Goal: Communication & Community: Participate in discussion

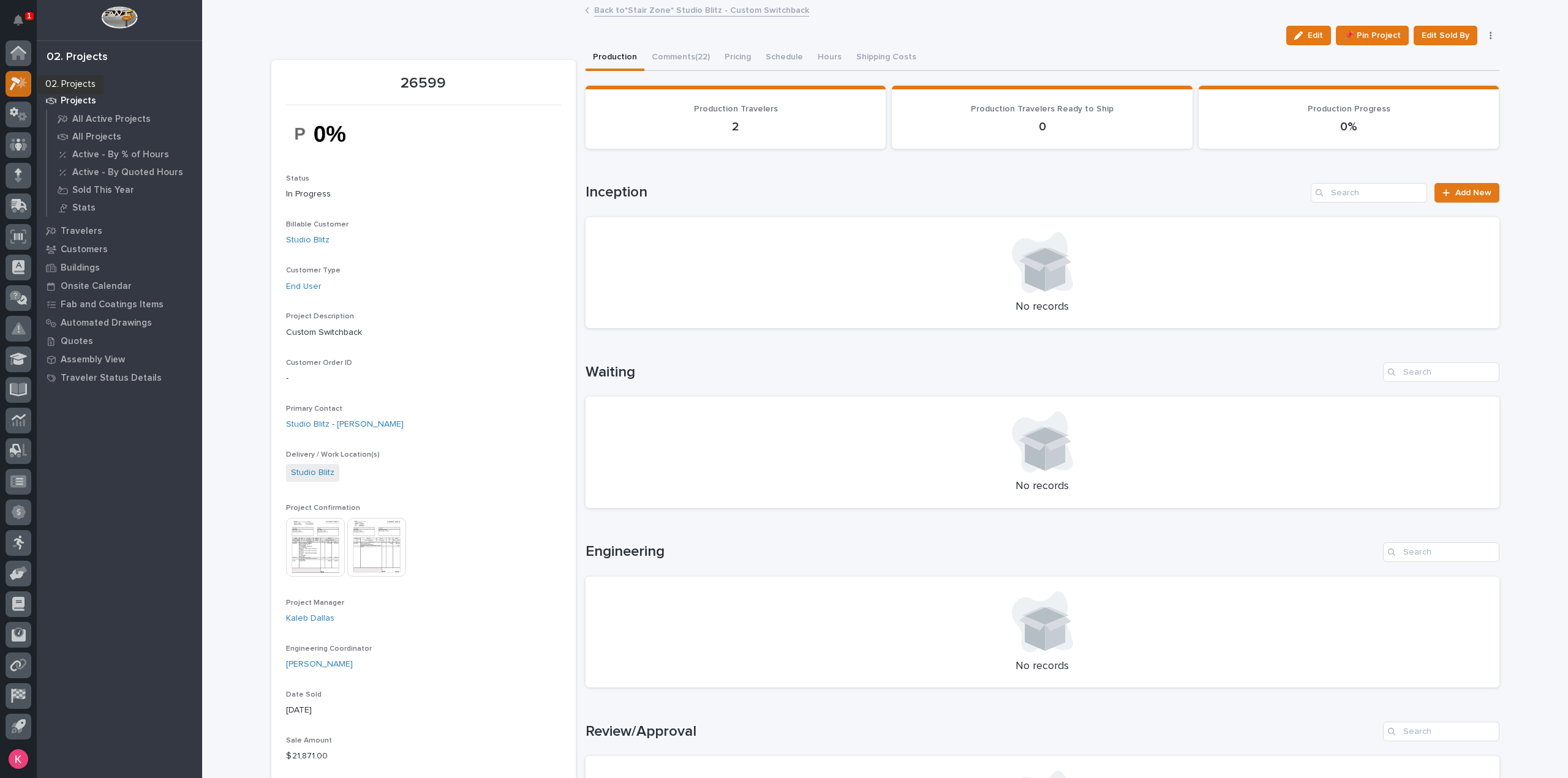
click at [17, 83] on icon at bounding box center [15, 84] width 11 height 13
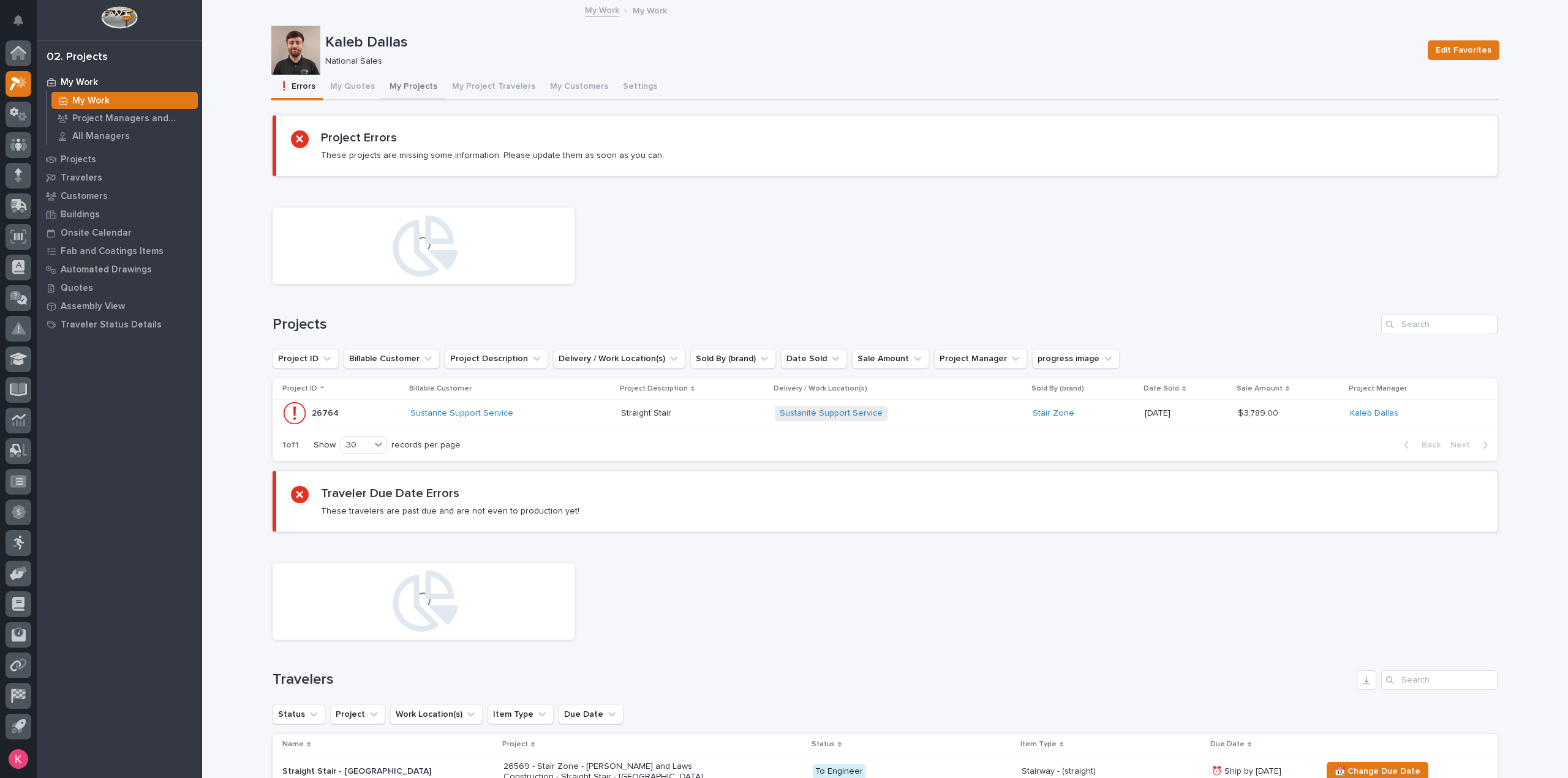
click at [400, 87] on button "My Projects" at bounding box center [414, 87] width 62 height 26
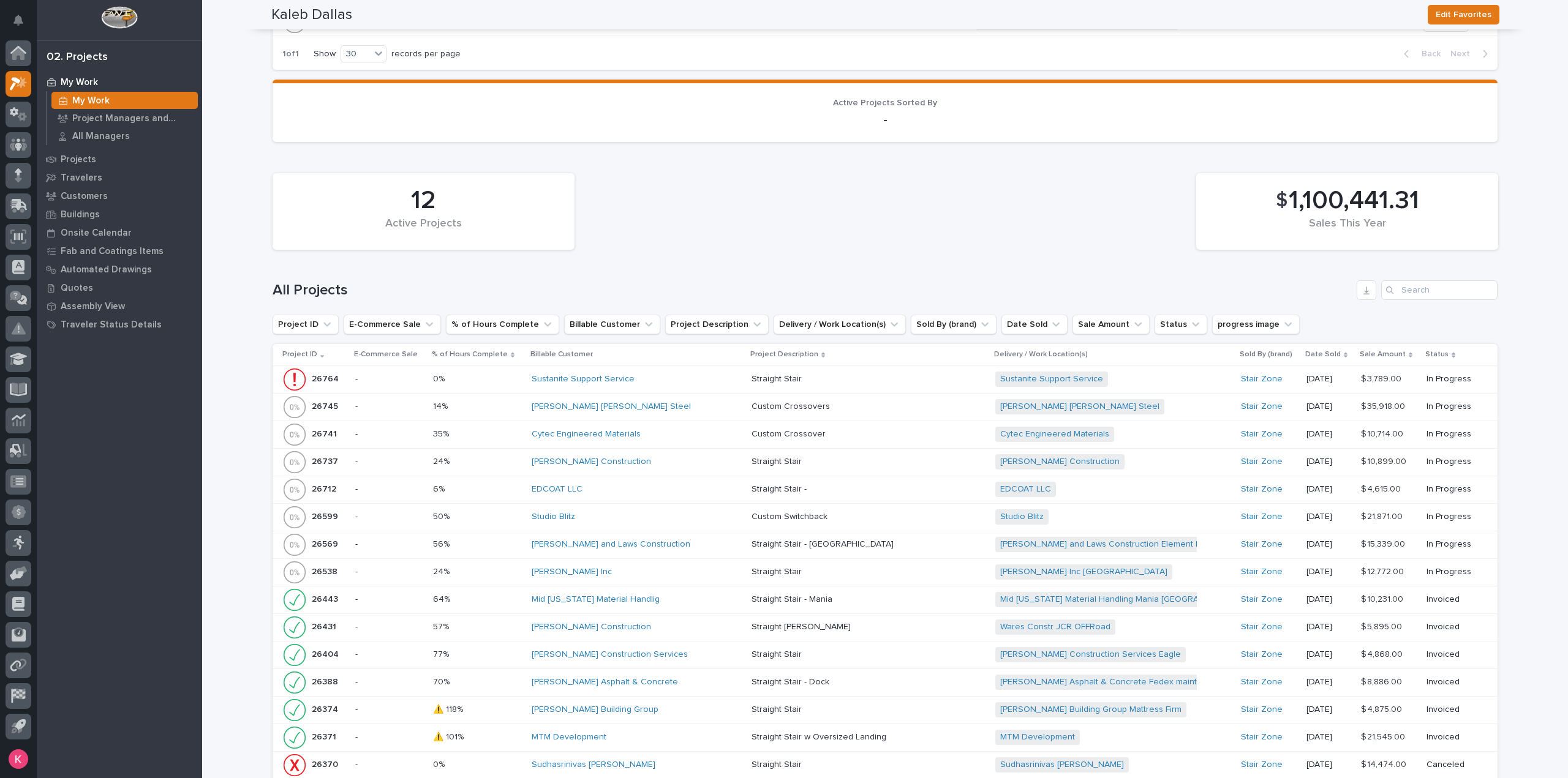
scroll to position [1308, 0]
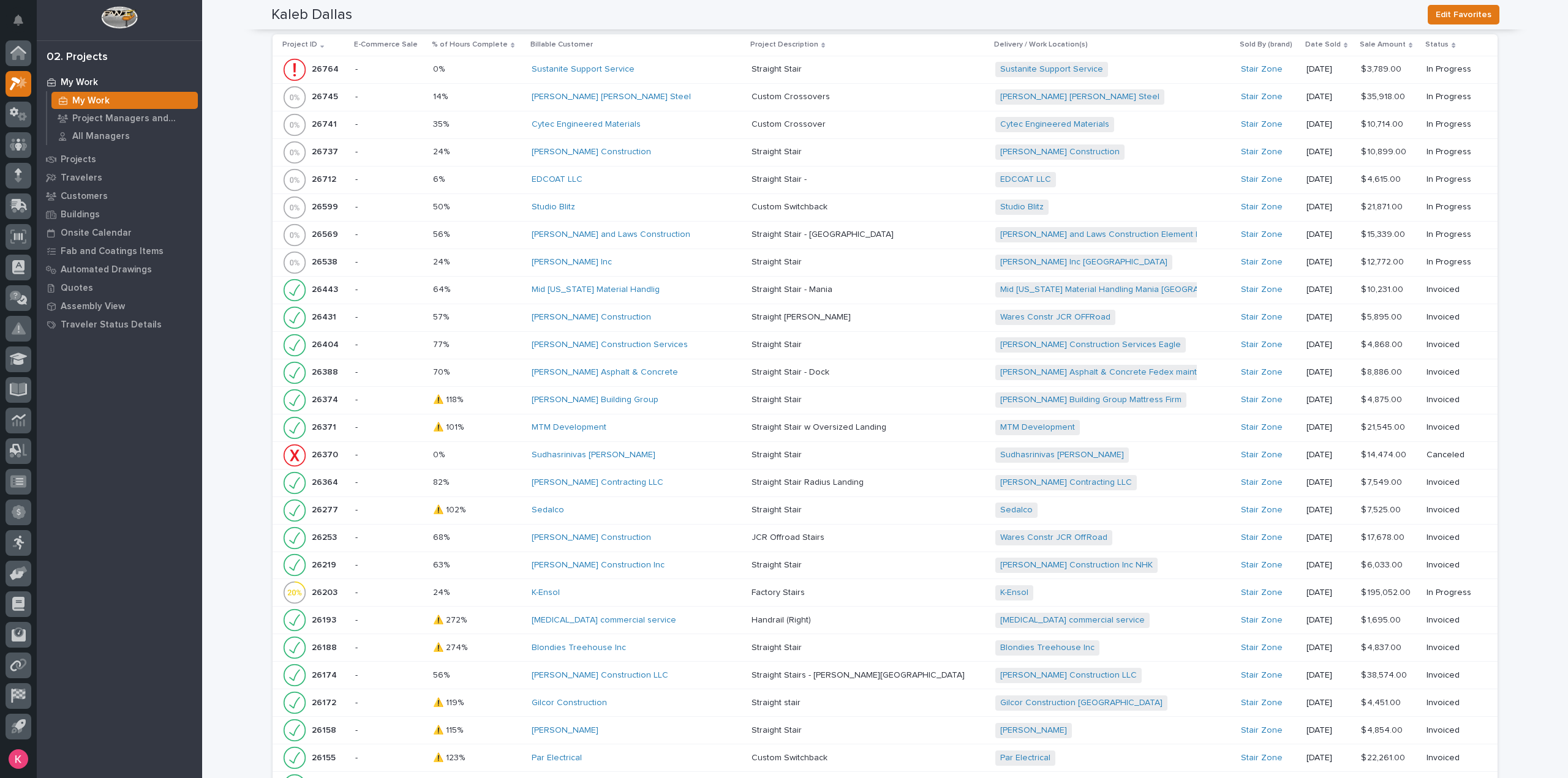
click at [642, 505] on div "Sedalco" at bounding box center [637, 510] width 210 height 10
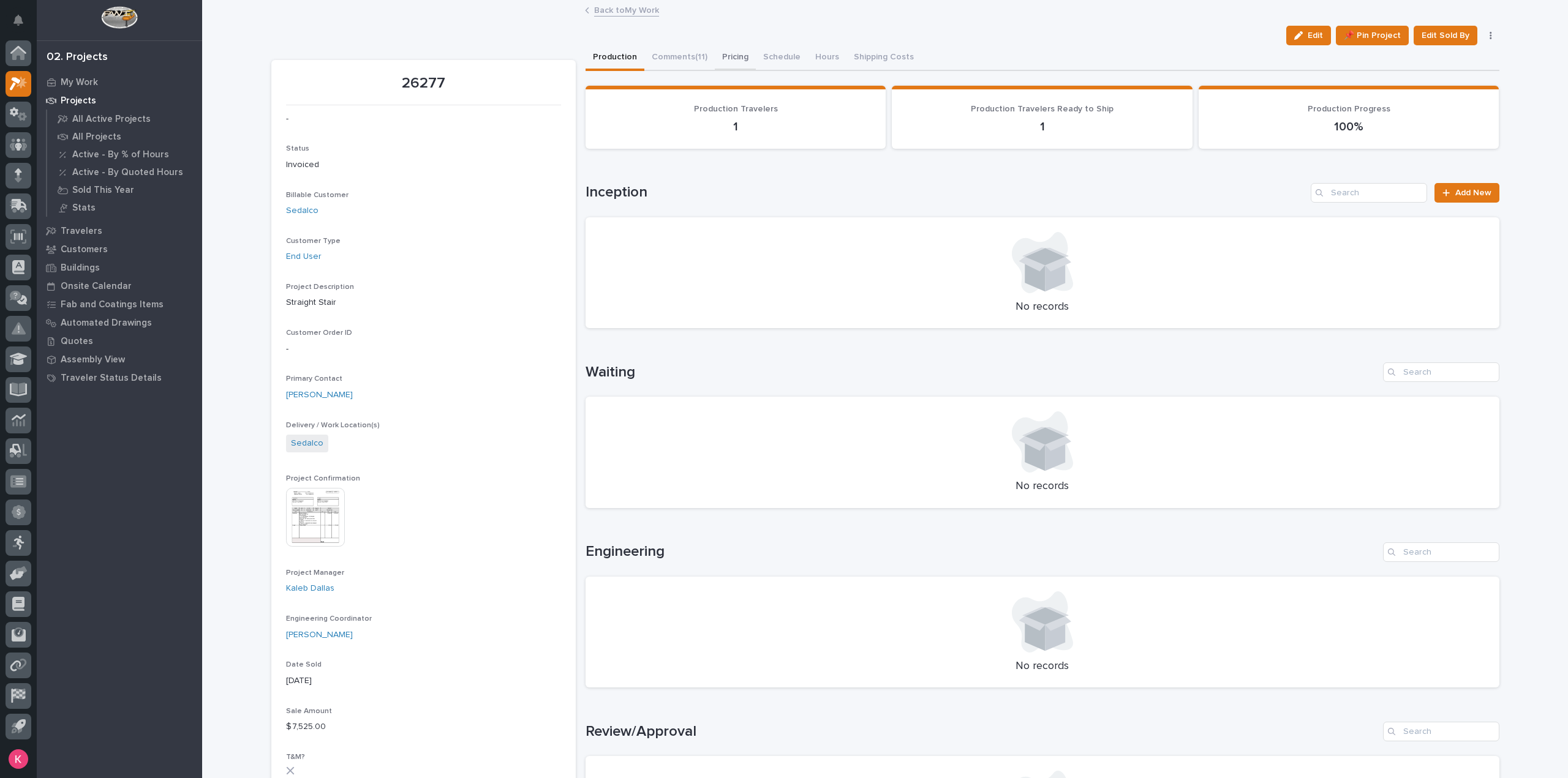
click at [736, 58] on button "Pricing" at bounding box center [735, 58] width 41 height 26
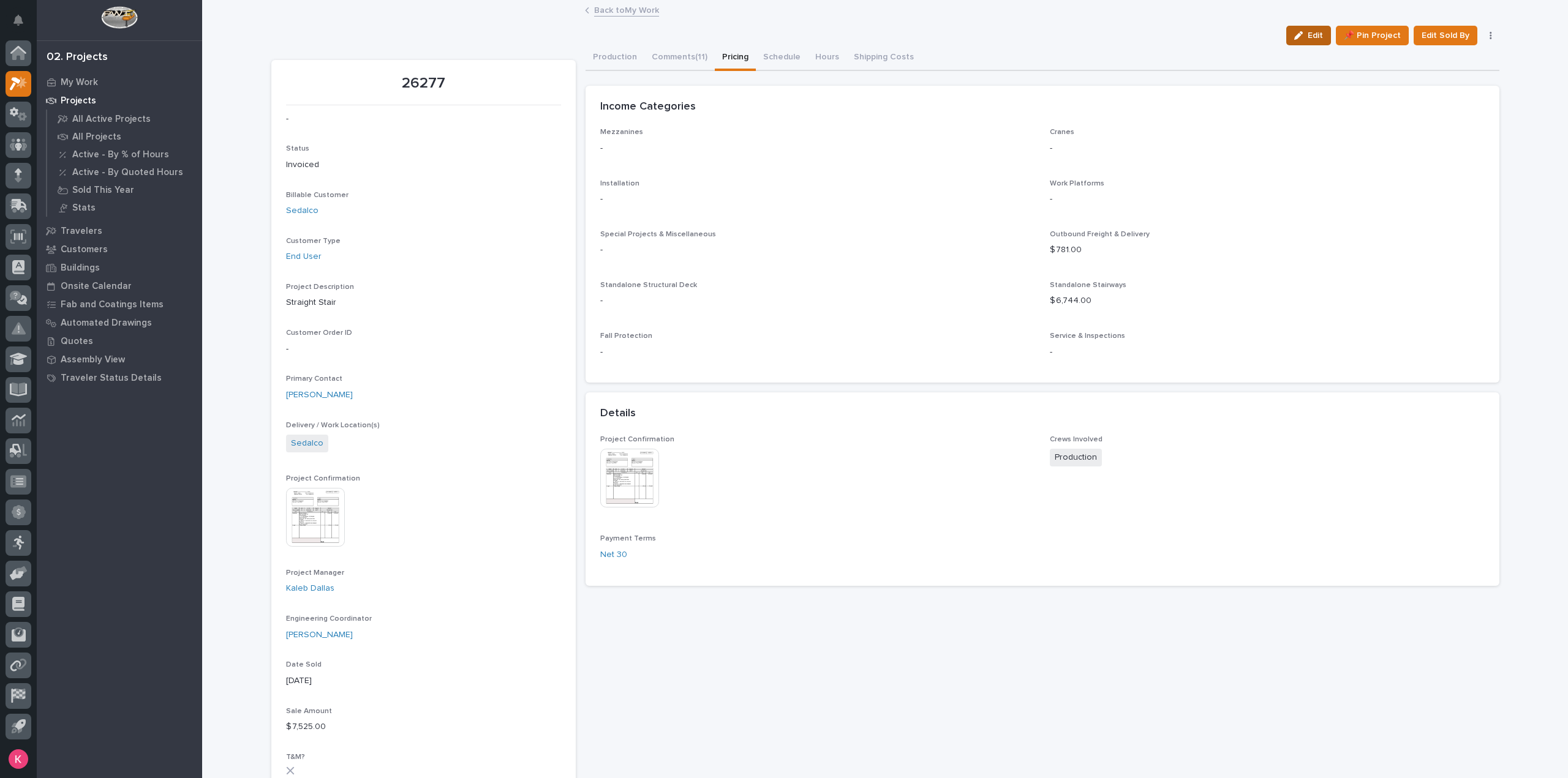
click at [1313, 37] on span "Edit" at bounding box center [1316, 35] width 16 height 11
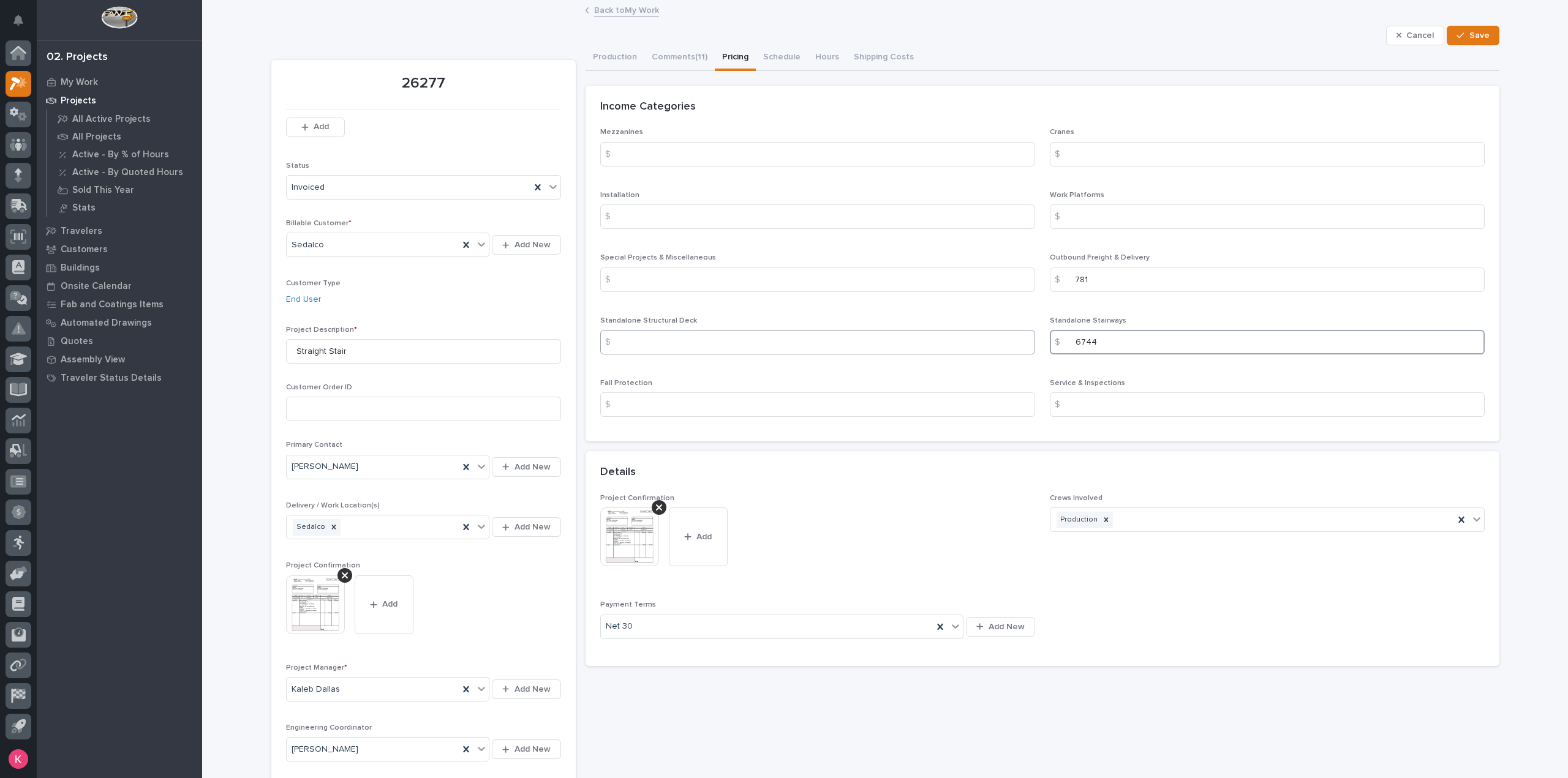
drag, startPoint x: 1131, startPoint y: 338, endPoint x: 941, endPoint y: 331, distance: 190.1
click at [940, 333] on div "Mezzanines $ Cranes $ Installation $ Work Platforms $ Special Projects & Miscel…" at bounding box center [1043, 277] width 885 height 299
type input "6725"
click at [1470, 32] on span "Save" at bounding box center [1479, 35] width 20 height 11
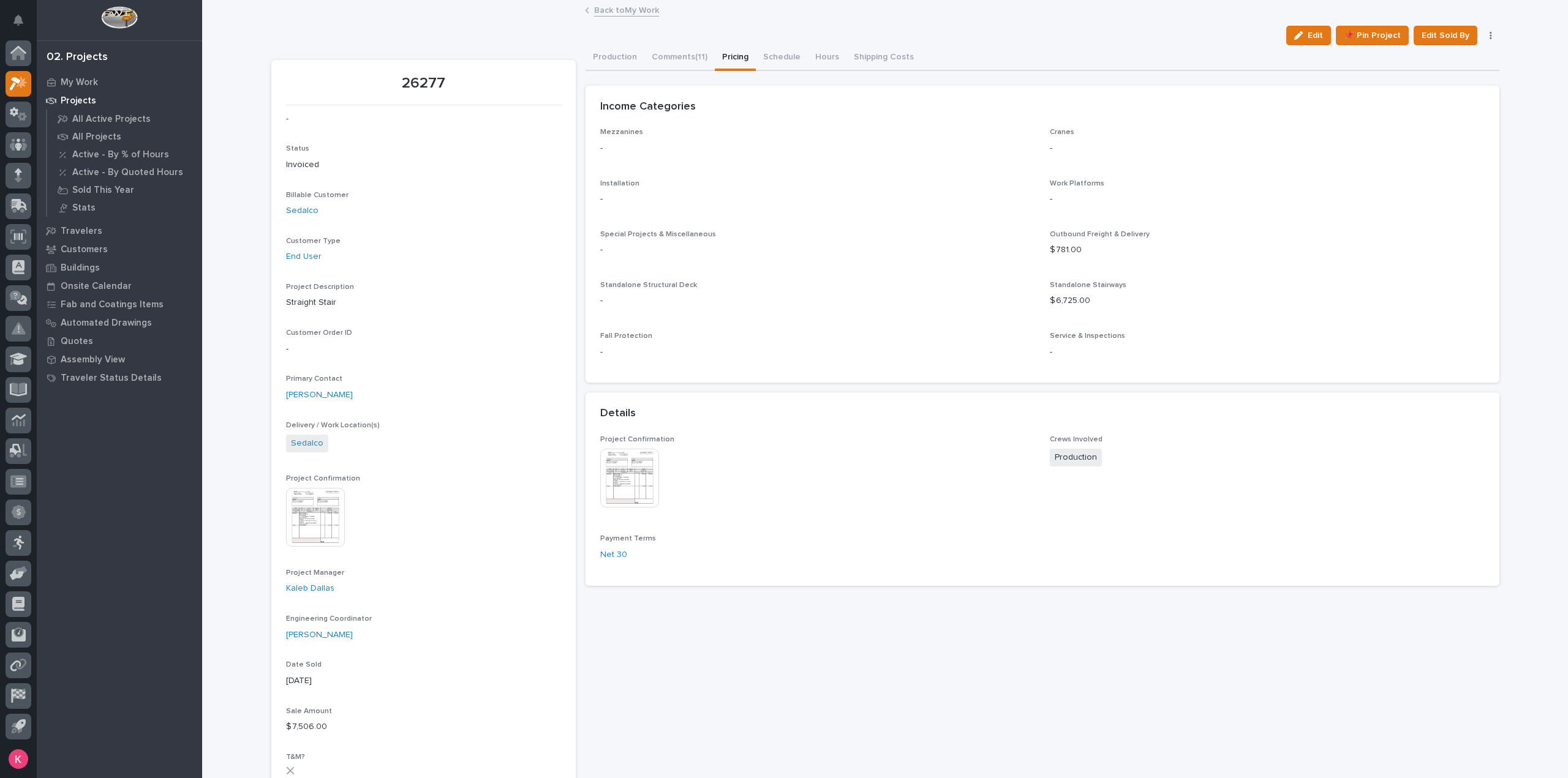
click at [610, 714] on div "**********" at bounding box center [1042, 791] width 914 height 1492
click at [1298, 35] on icon "button" at bounding box center [1299, 35] width 9 height 9
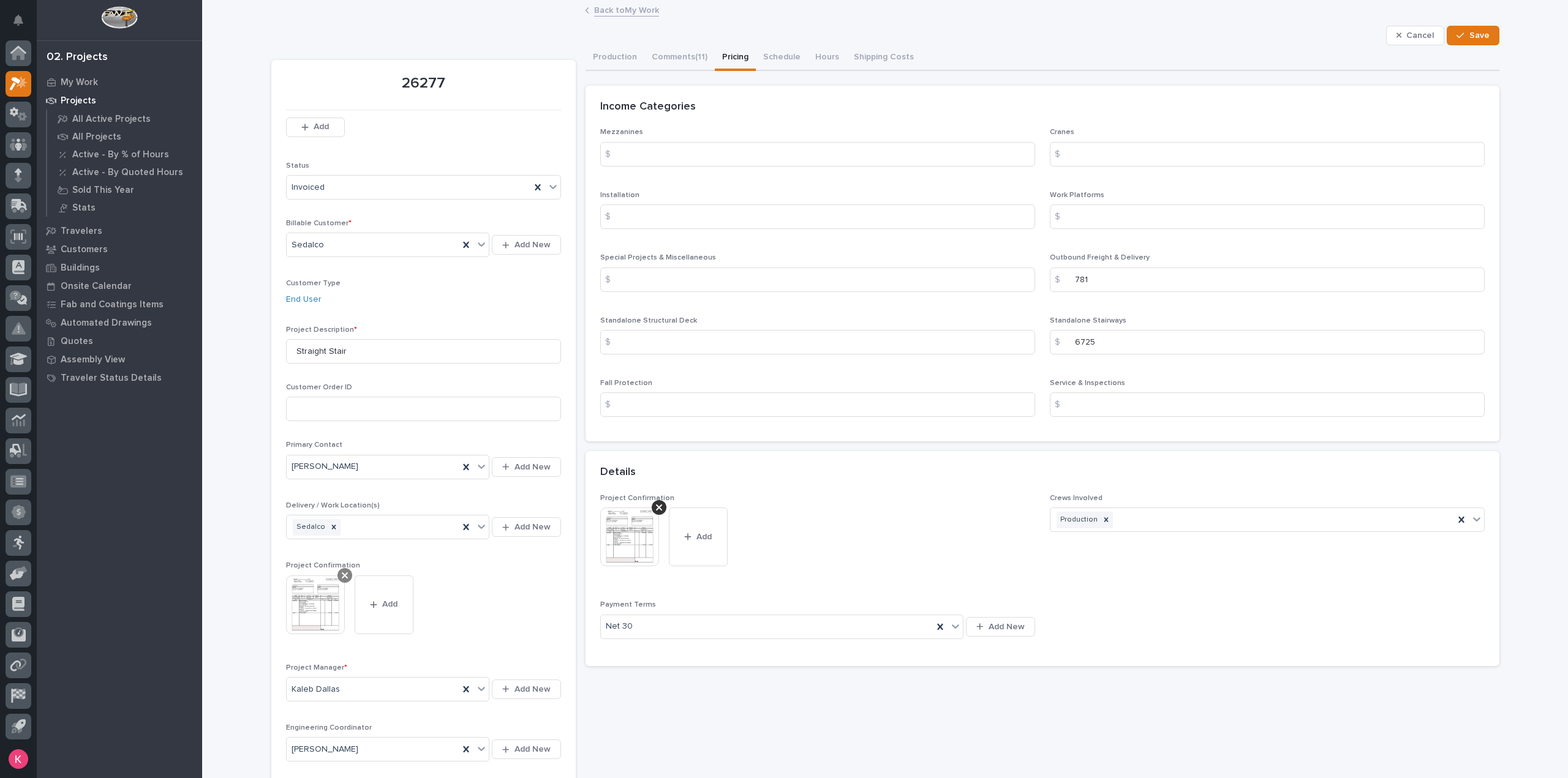
click at [343, 572] on icon at bounding box center [345, 575] width 6 height 10
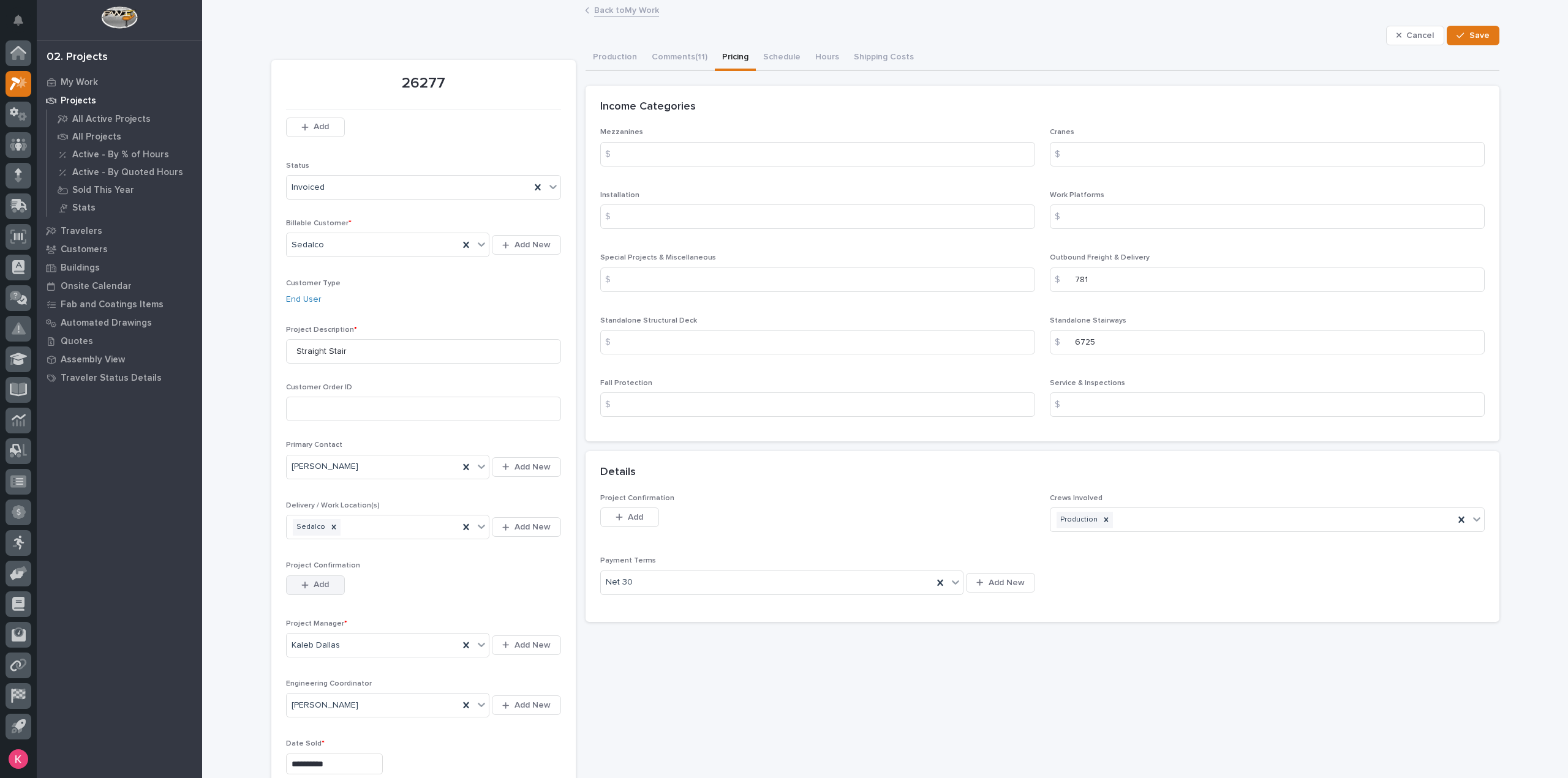
click at [303, 587] on icon "button" at bounding box center [305, 586] width 7 height 9
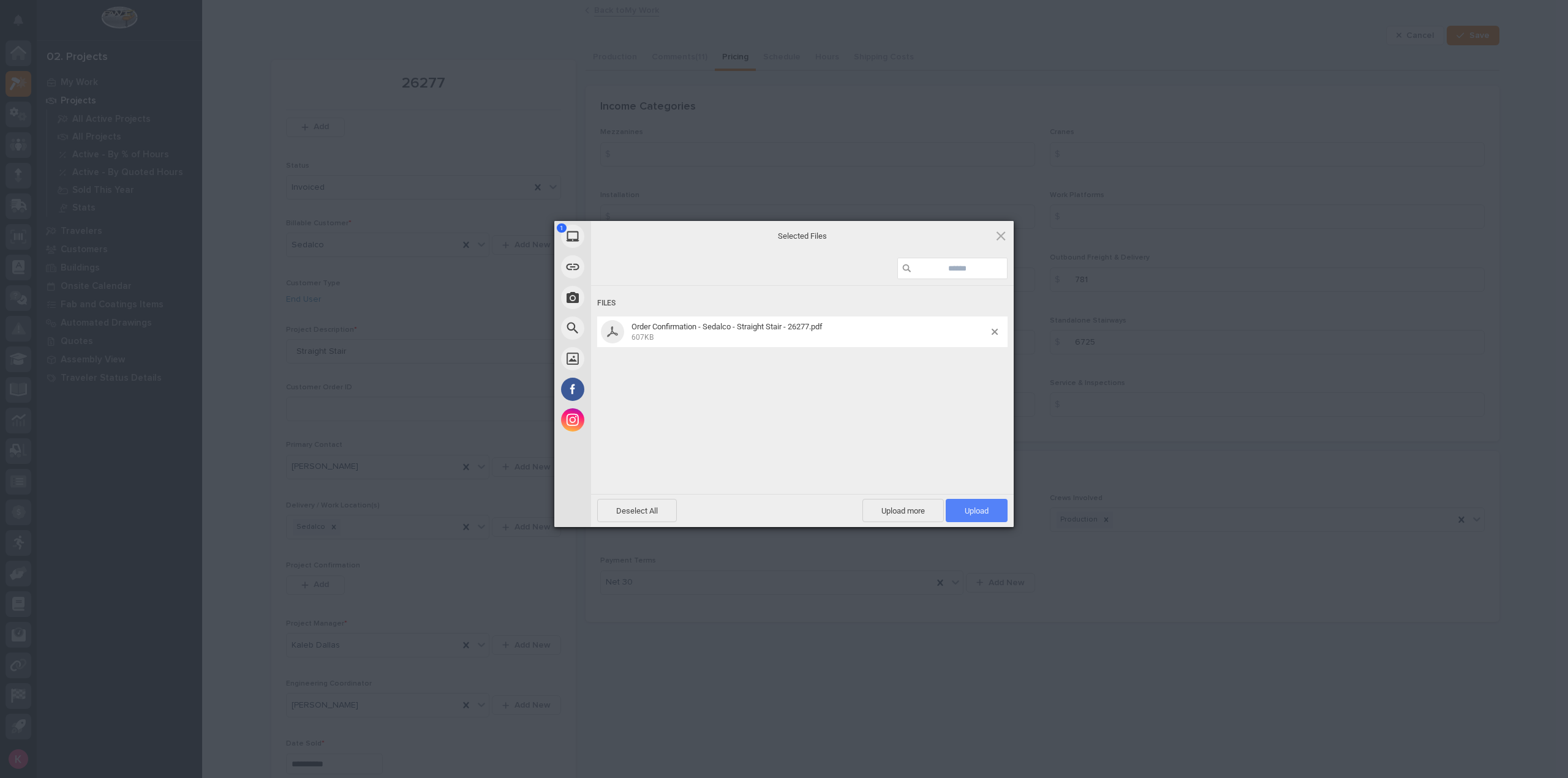
click at [990, 518] on span "Upload 1" at bounding box center [977, 510] width 62 height 23
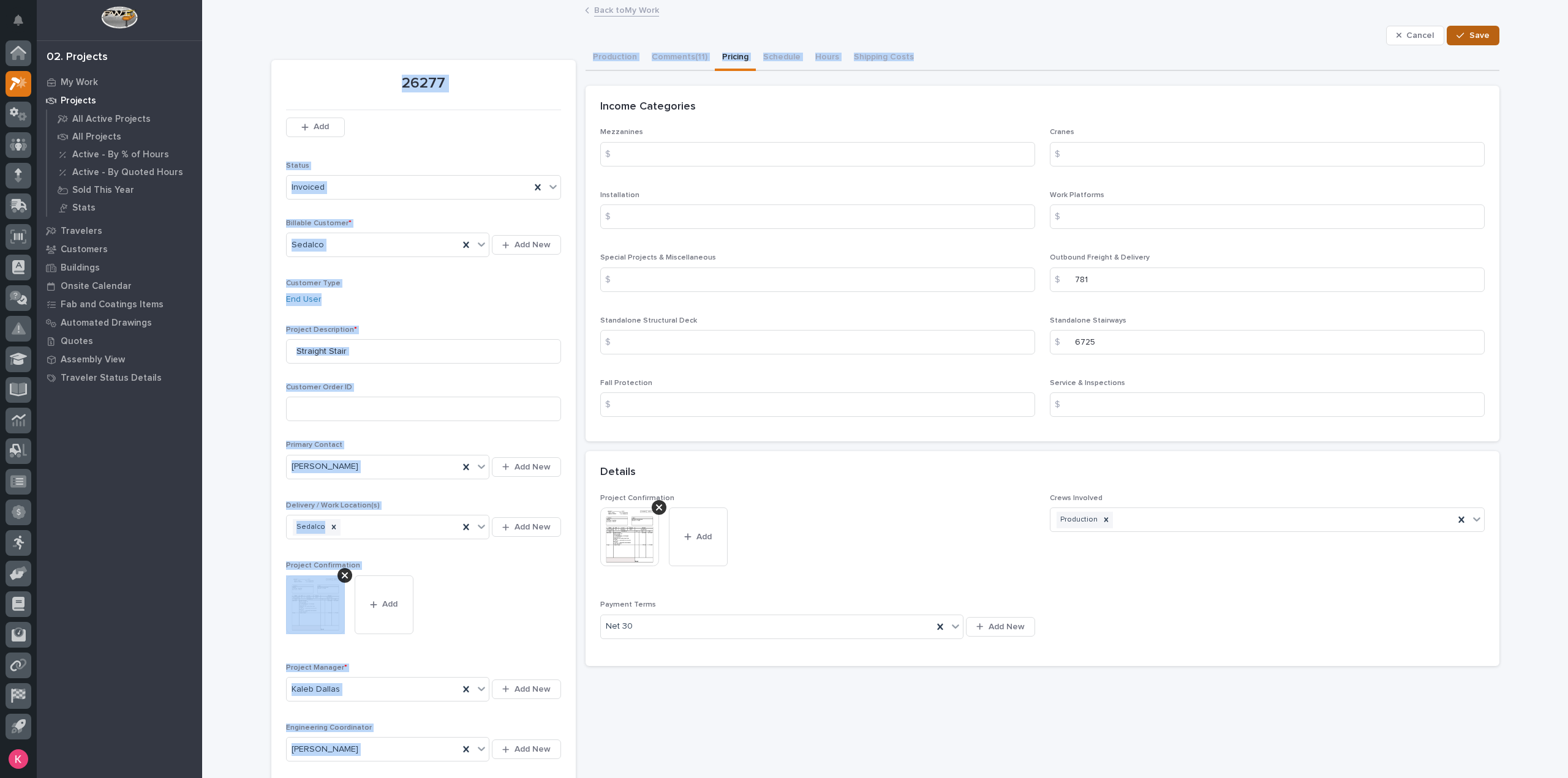
click at [1474, 38] on span "Save" at bounding box center [1479, 35] width 20 height 11
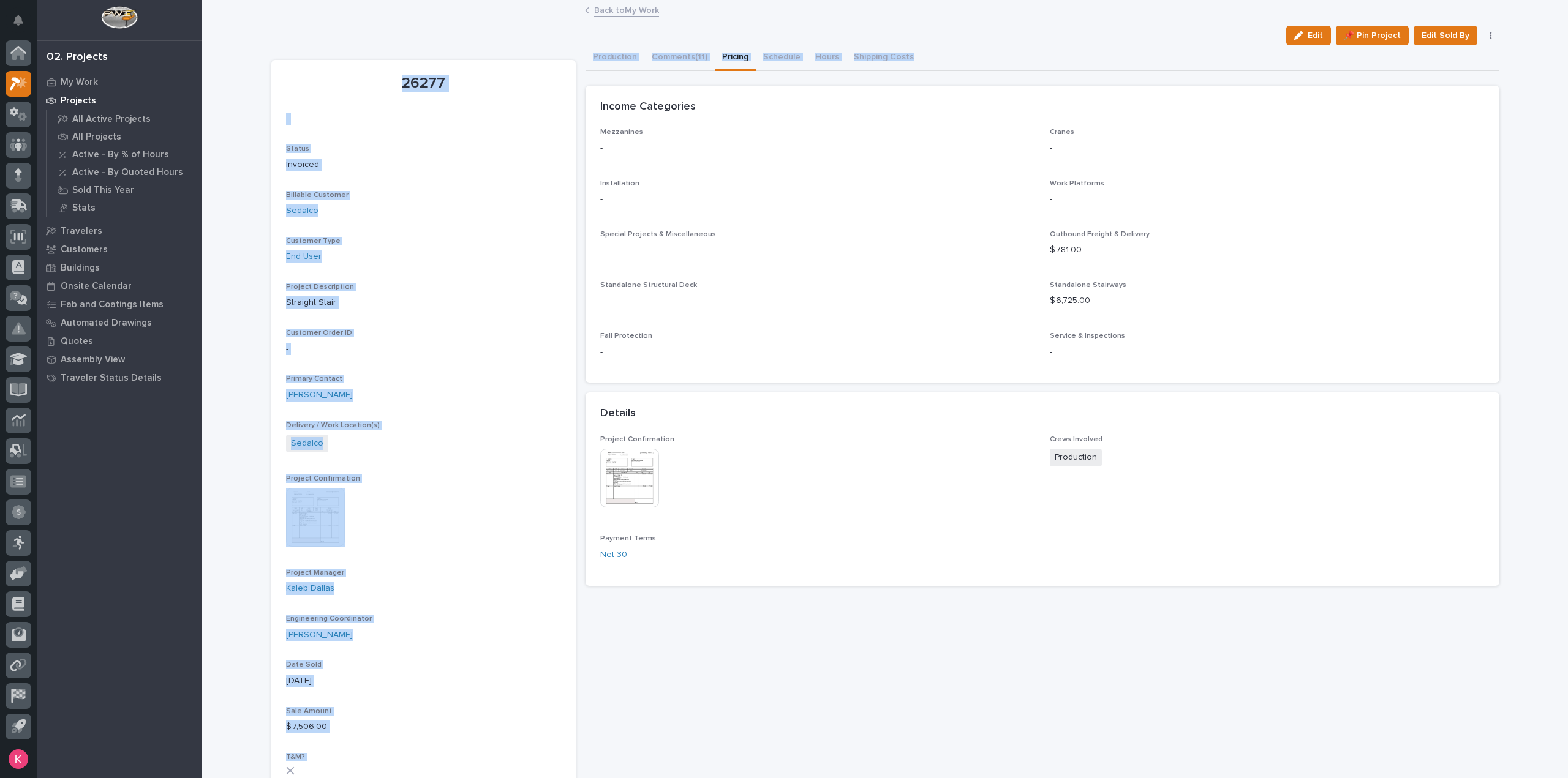
click at [1069, 640] on div "**********" at bounding box center [1042, 791] width 914 height 1492
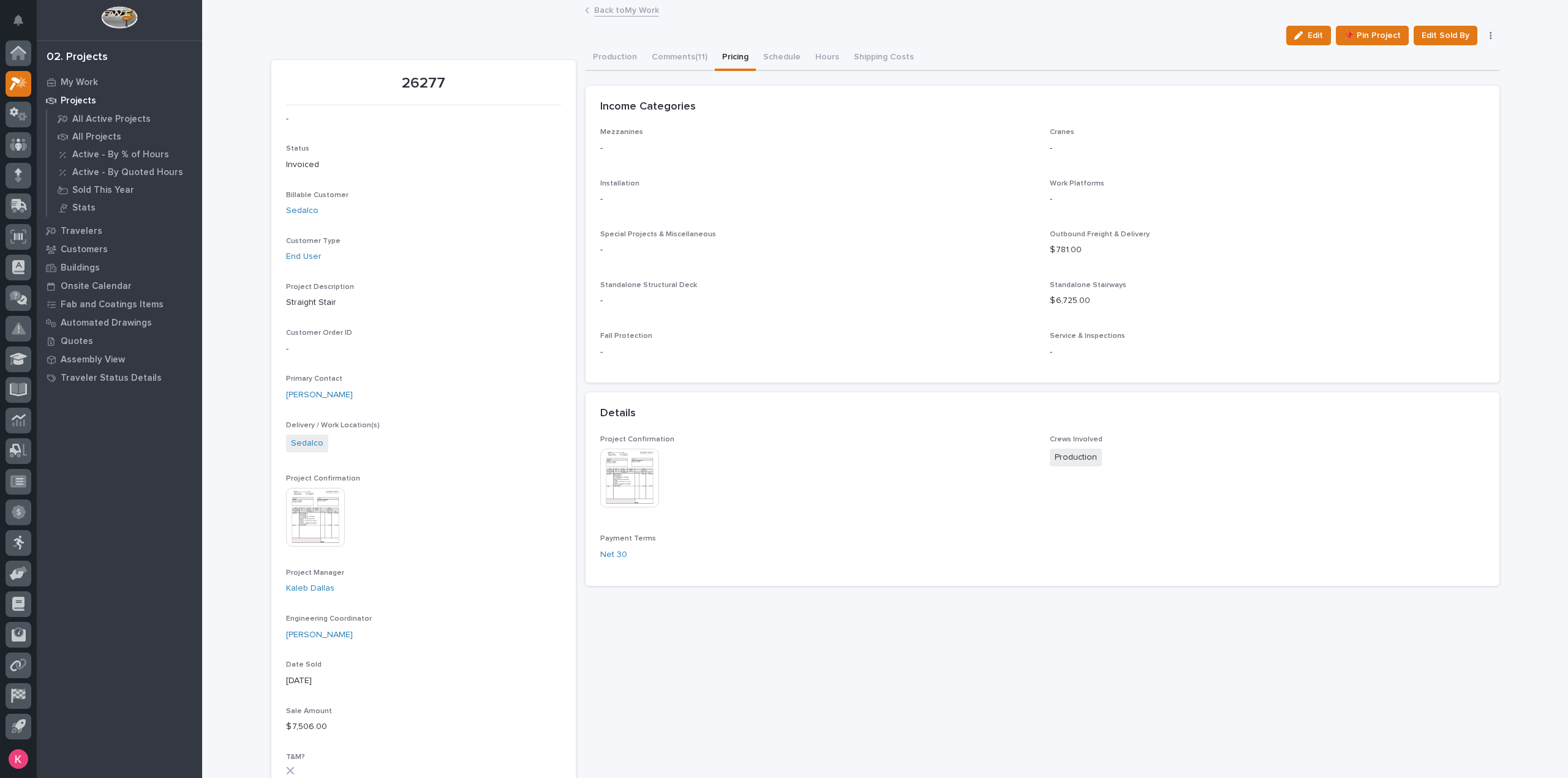
click at [604, 62] on button "Production" at bounding box center [614, 58] width 58 height 26
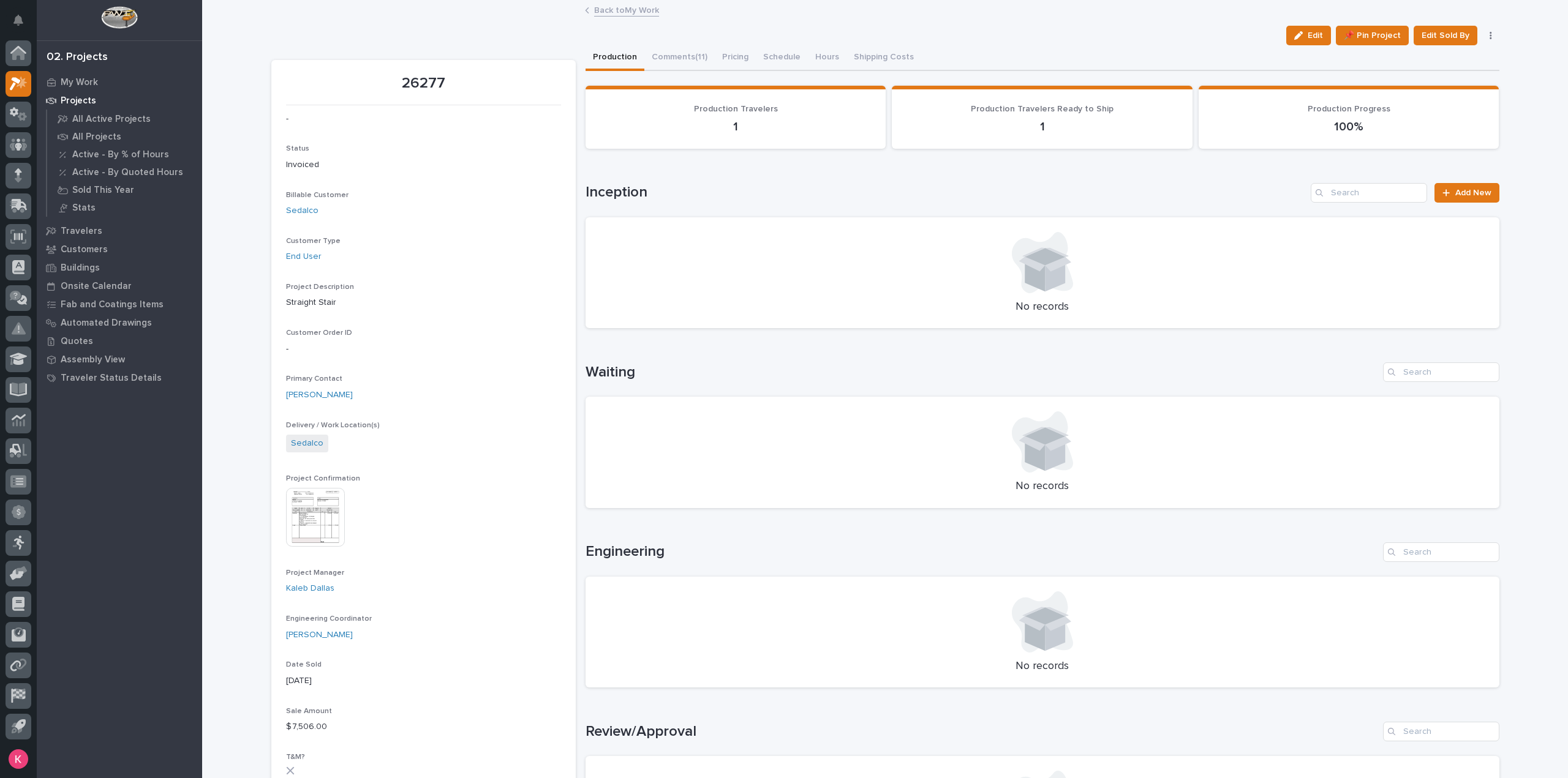
click at [332, 517] on img at bounding box center [315, 517] width 58 height 58
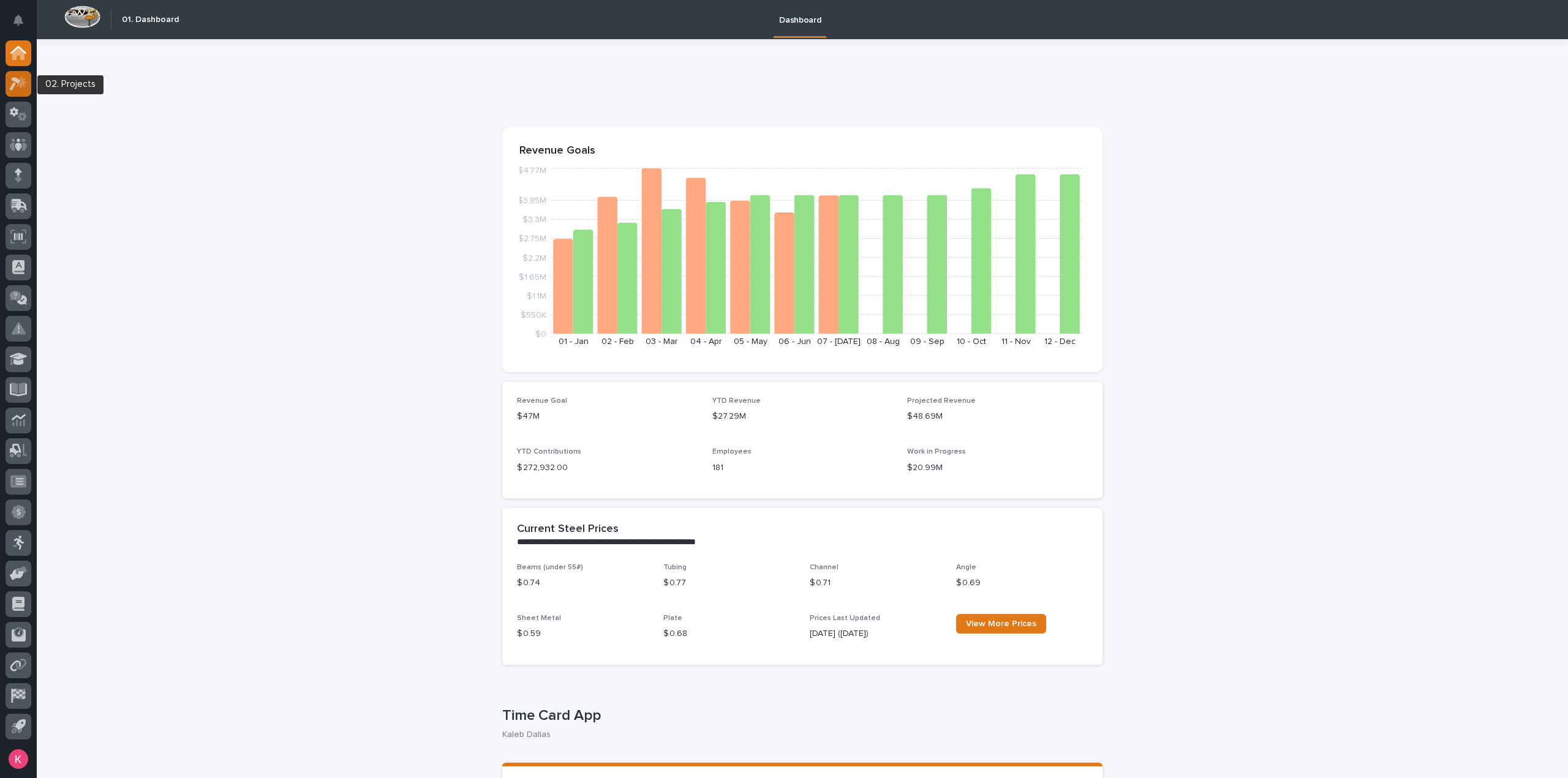
click at [18, 86] on icon at bounding box center [21, 82] width 10 height 13
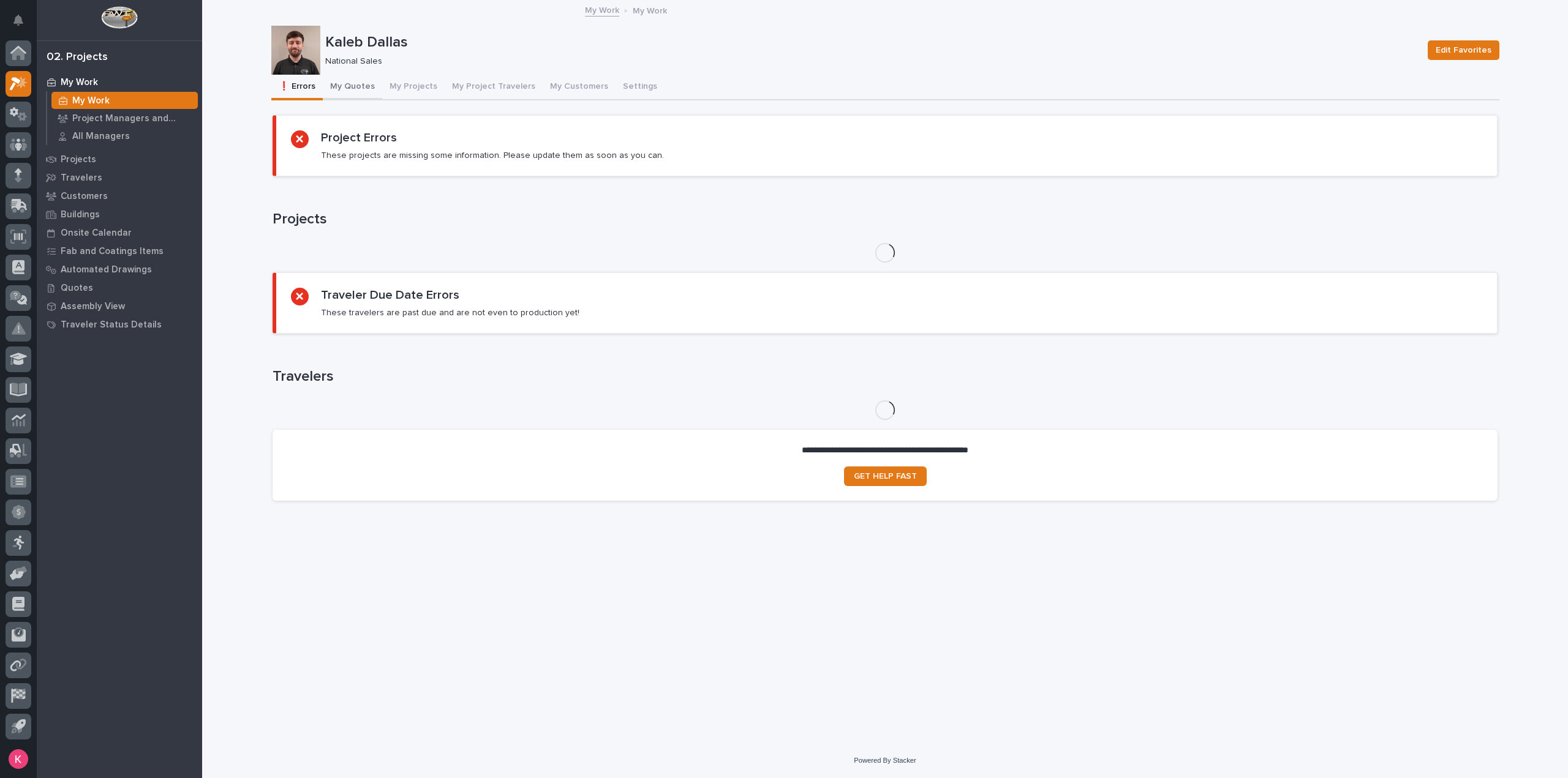
click at [360, 87] on button "My Quotes" at bounding box center [352, 87] width 59 height 26
click at [418, 87] on button "My Projects" at bounding box center [414, 87] width 62 height 26
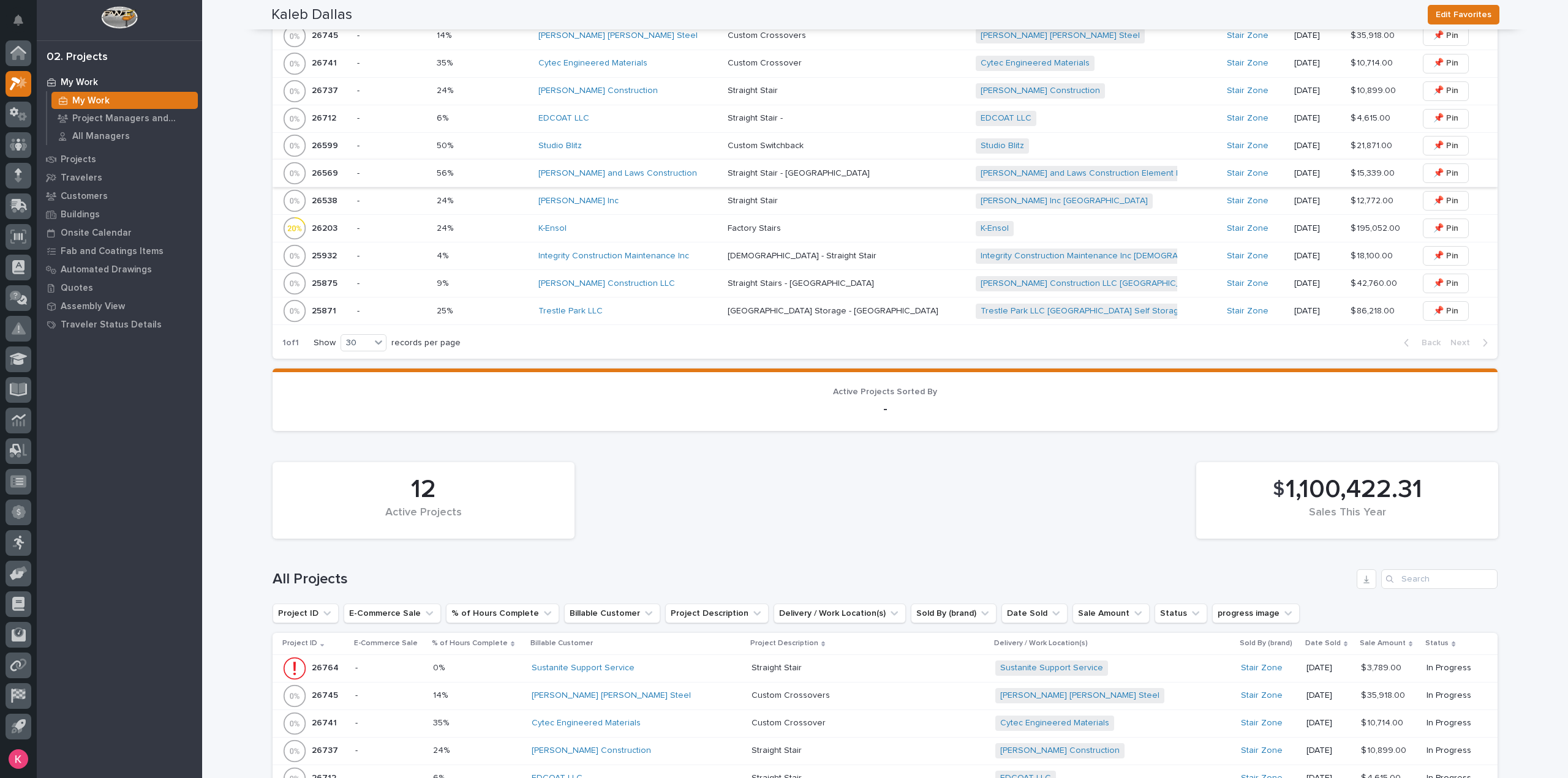
scroll to position [639, 0]
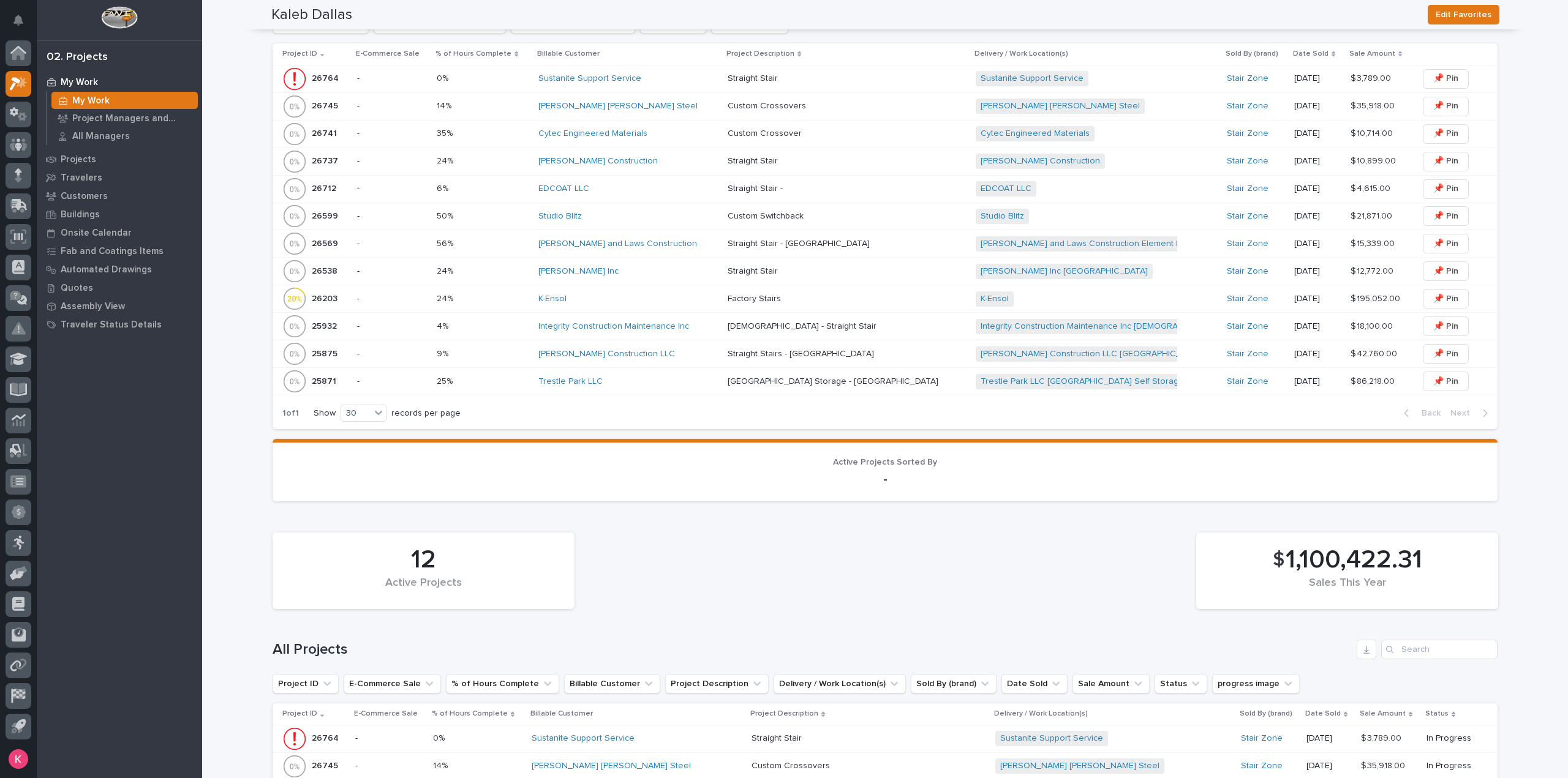
click at [691, 240] on div "[PERSON_NAME] and Laws Construction" at bounding box center [628, 244] width 180 height 10
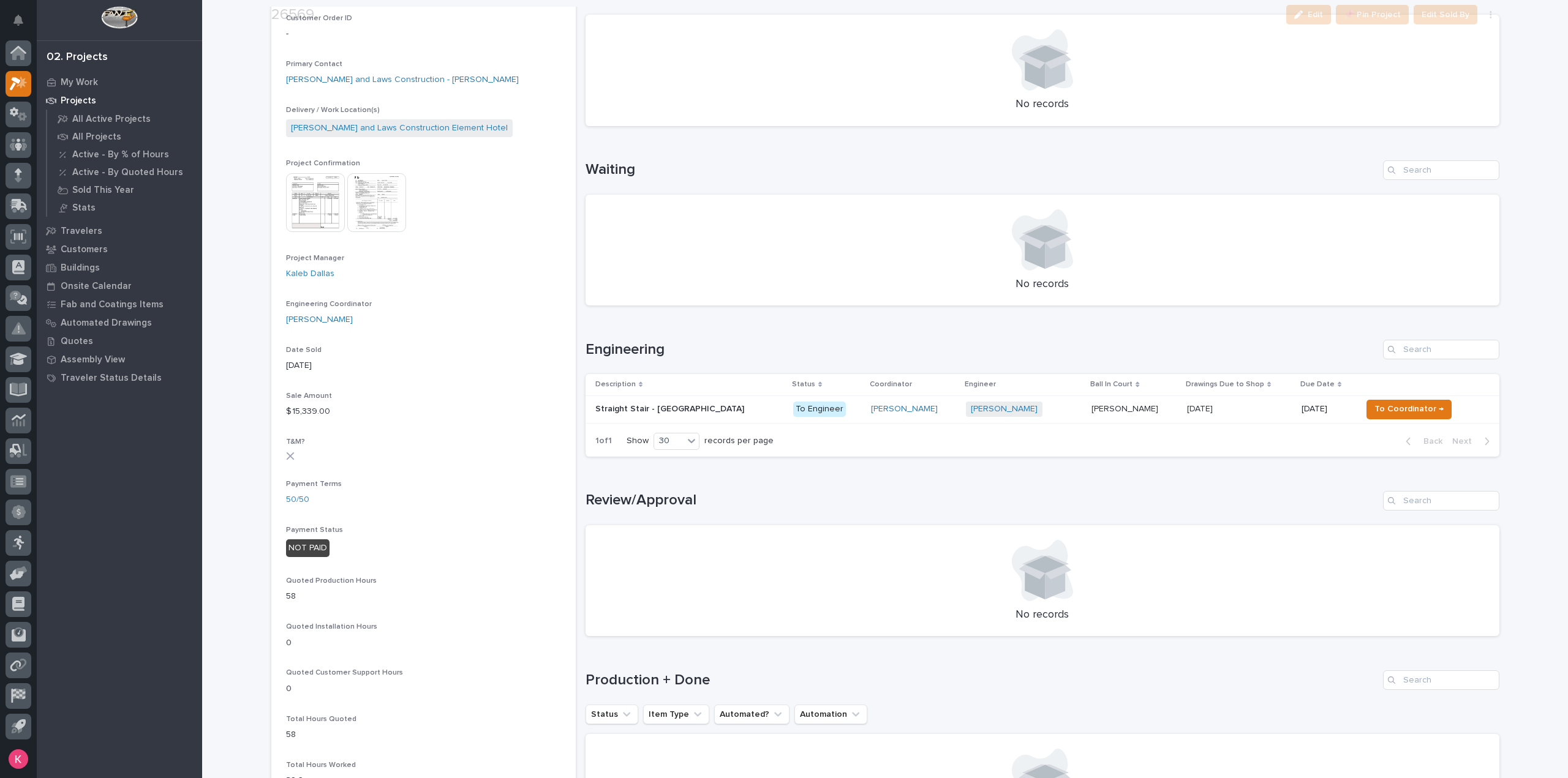
scroll to position [368, 0]
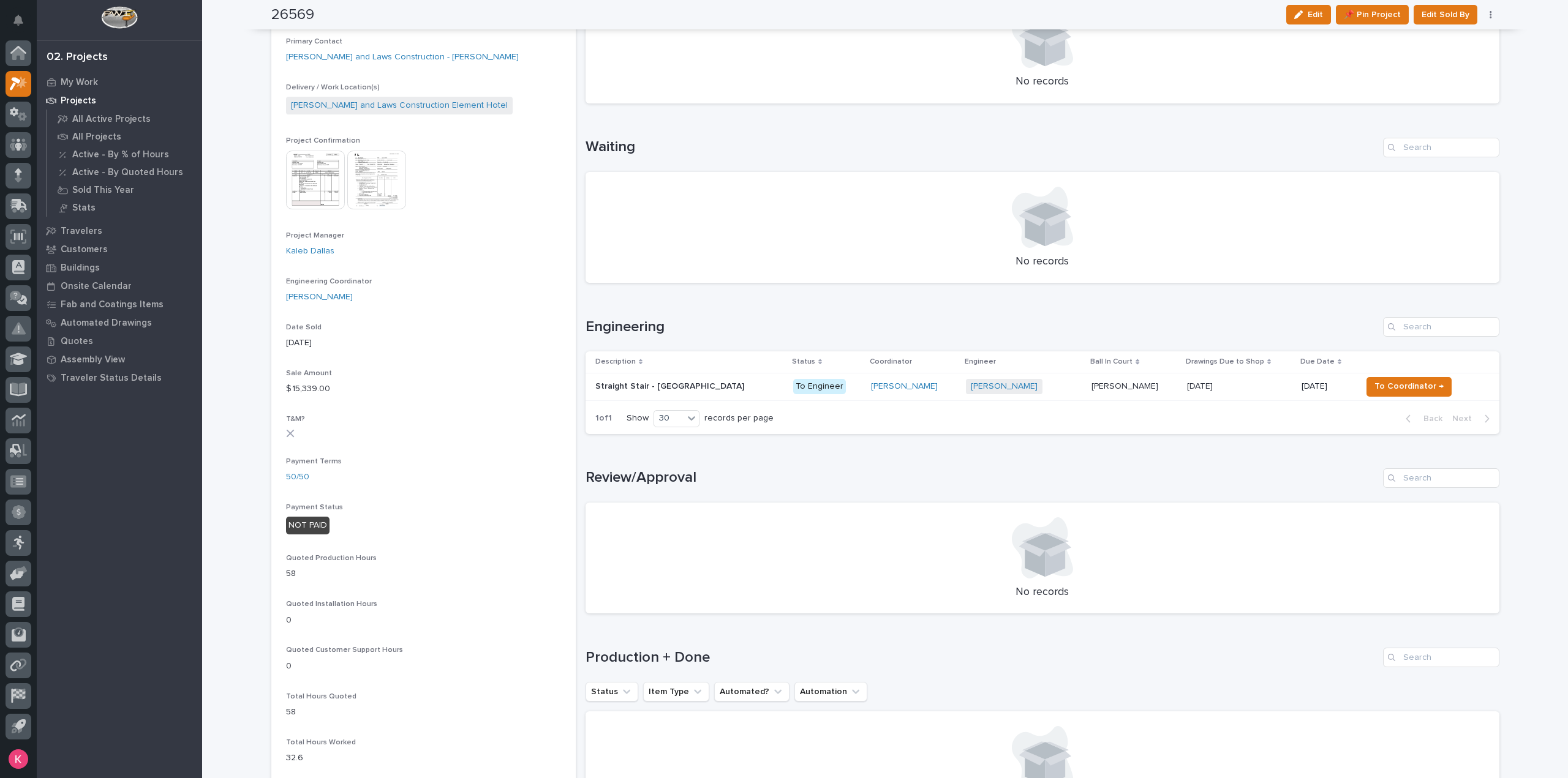
click at [807, 393] on div "To Engineer" at bounding box center [827, 387] width 68 height 25
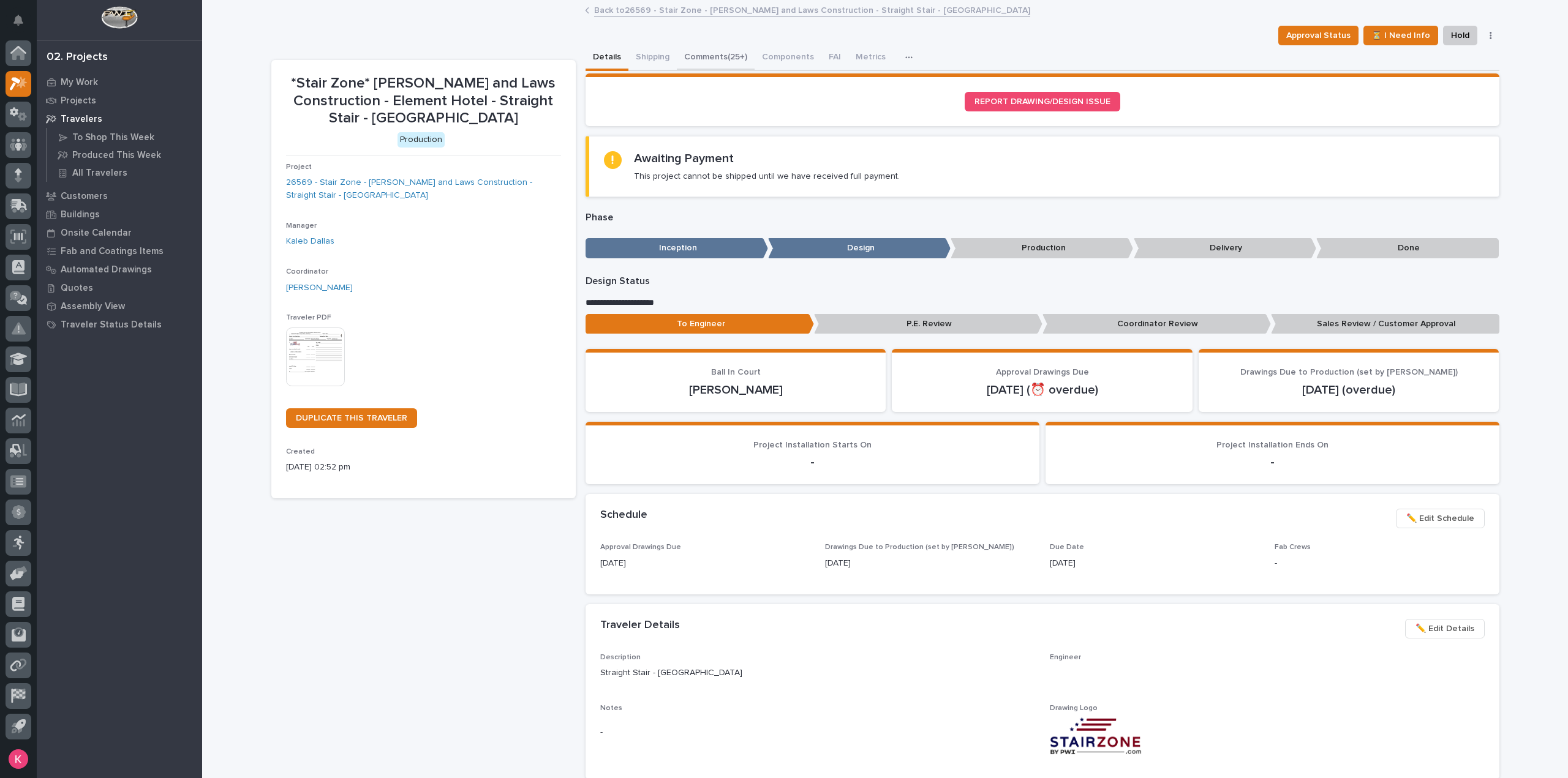
click at [692, 52] on button "Comments (25+)" at bounding box center [716, 58] width 78 height 26
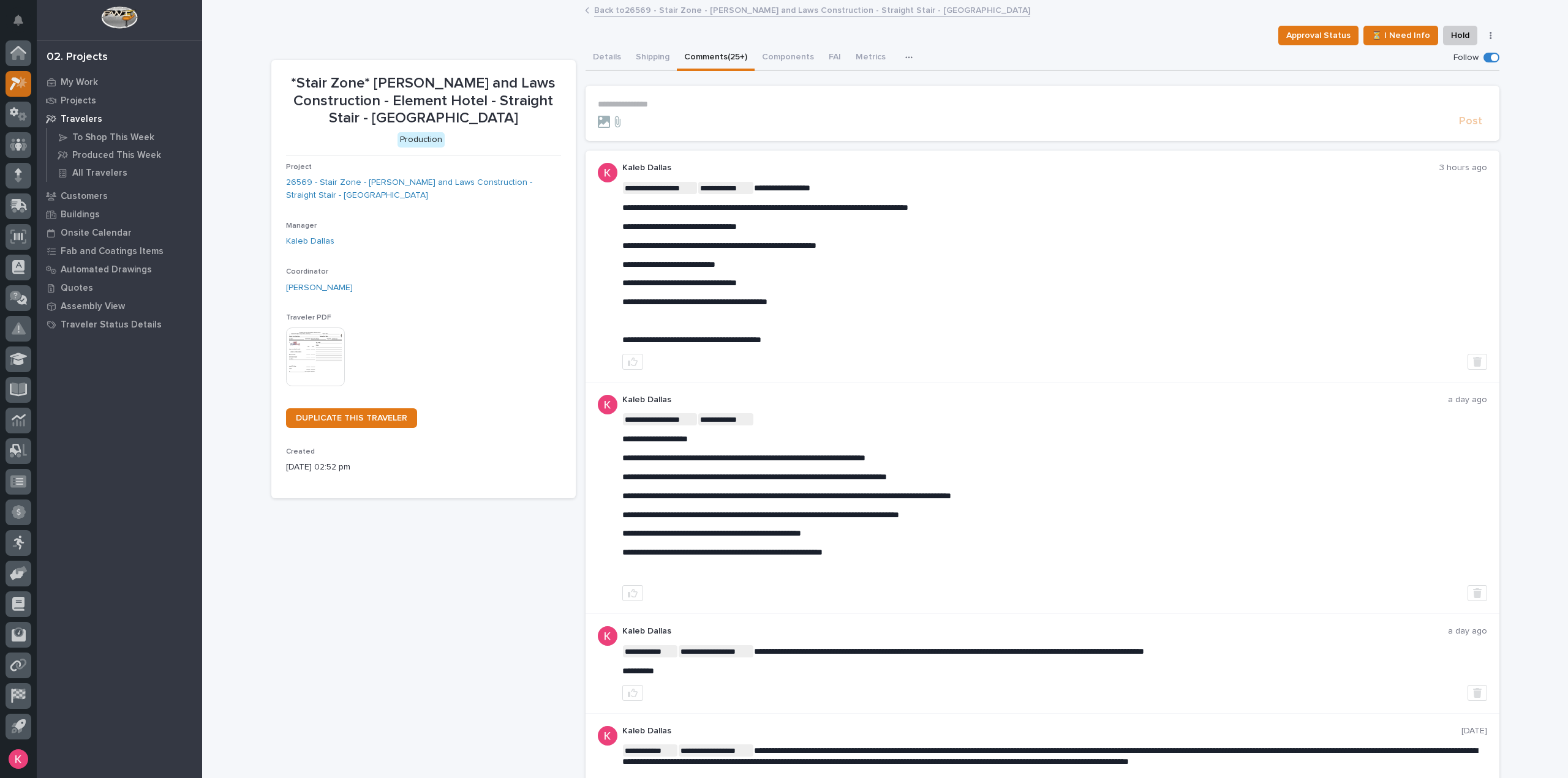
click at [16, 87] on icon at bounding box center [18, 83] width 18 height 14
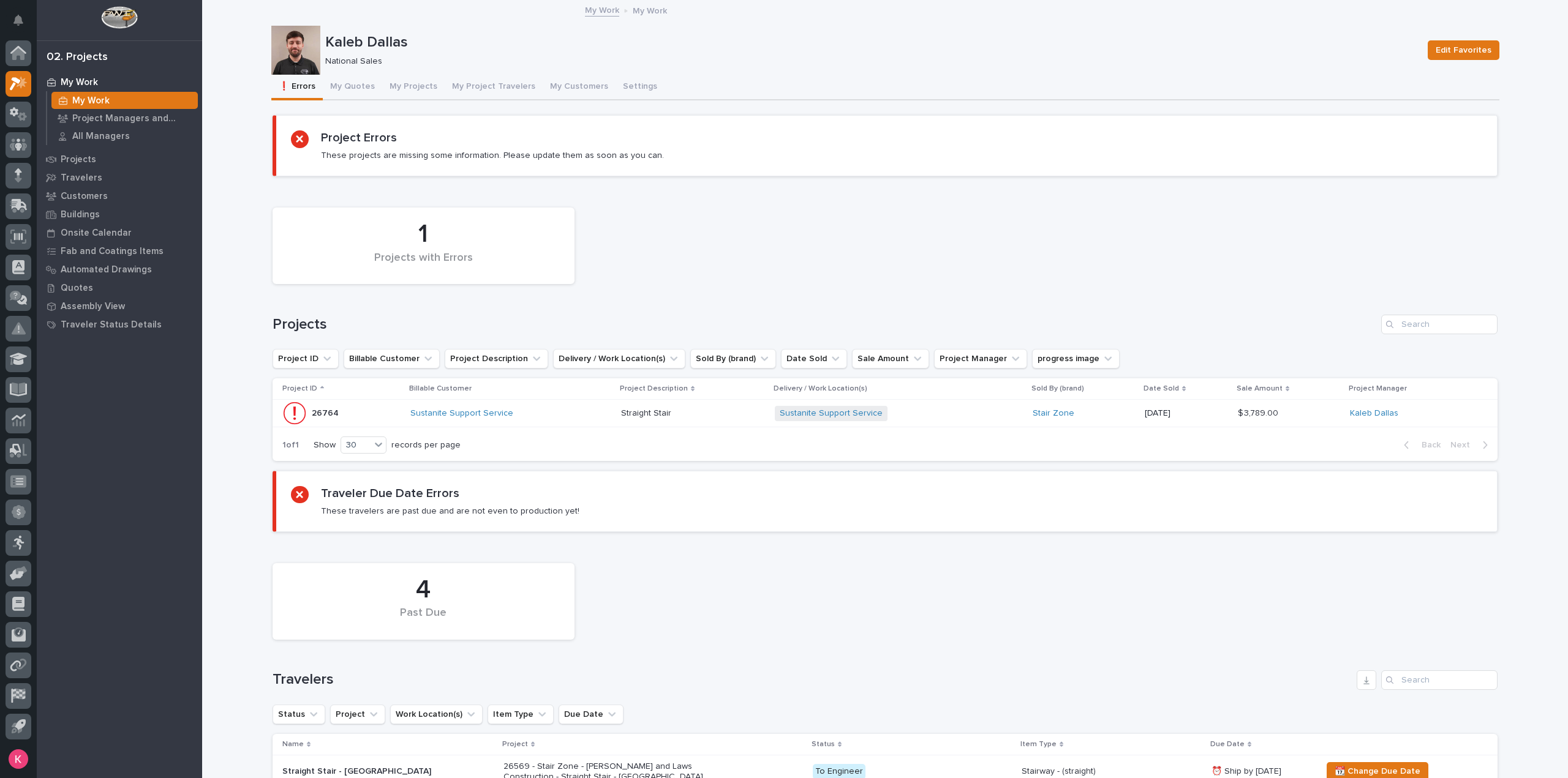
click at [392, 101] on div "Loading... Saving… Loading... Saving… Loading... Saving… Project Errors These p…" at bounding box center [886, 550] width 1228 height 900
click at [396, 91] on button "My Projects" at bounding box center [414, 87] width 62 height 26
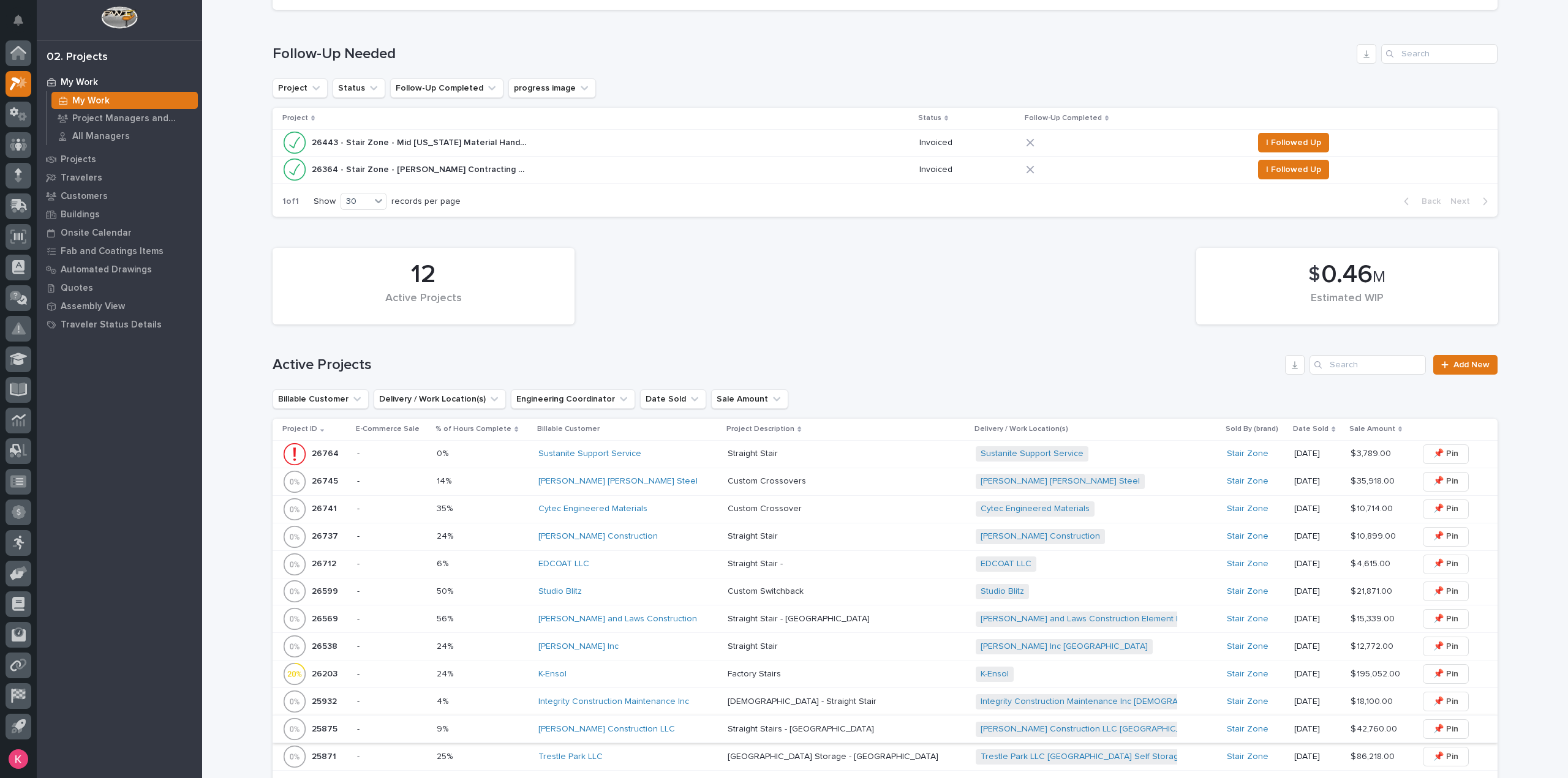
scroll to position [551, 0]
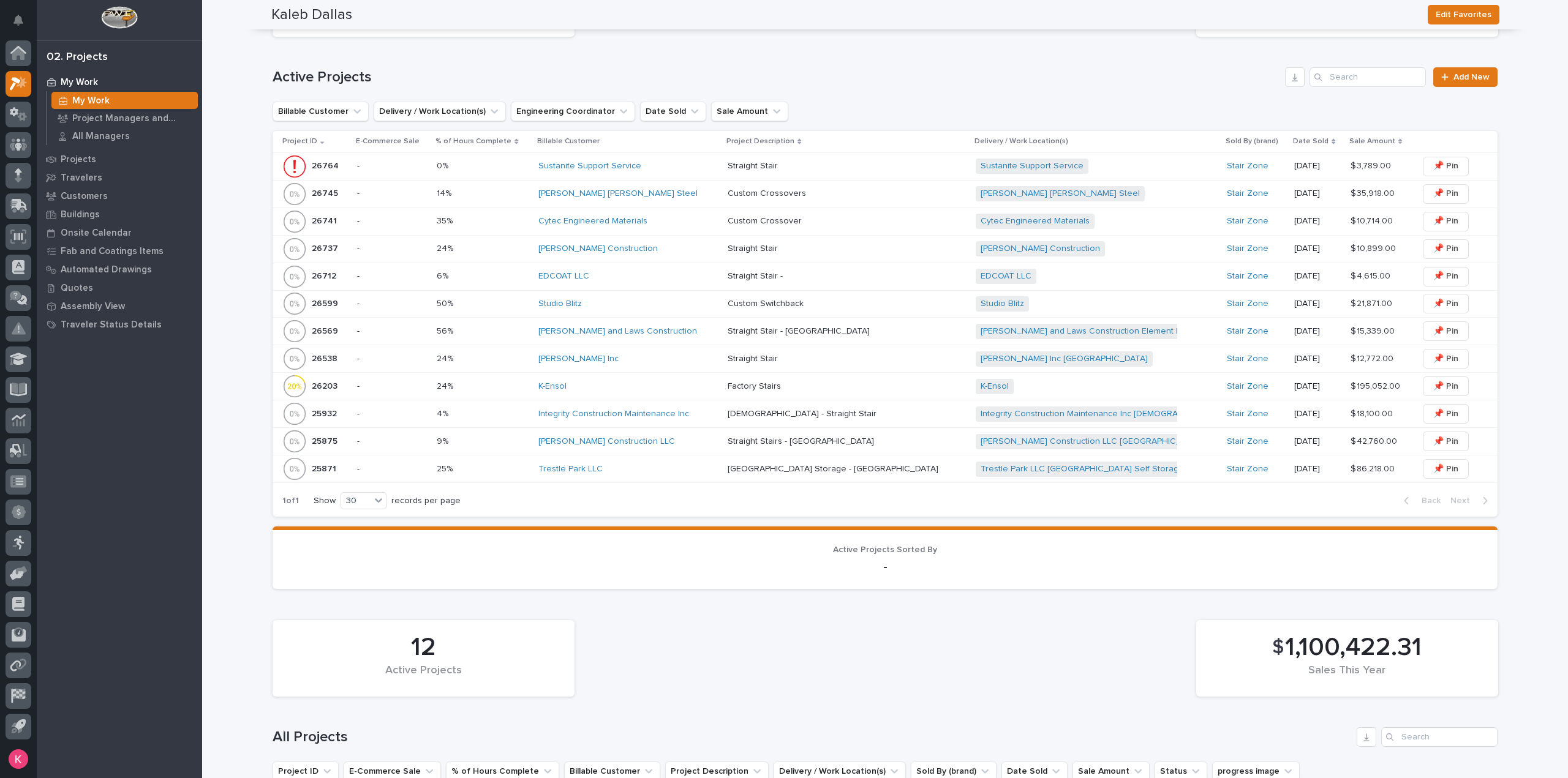
click at [602, 382] on div "K-Ensol" at bounding box center [628, 387] width 180 height 10
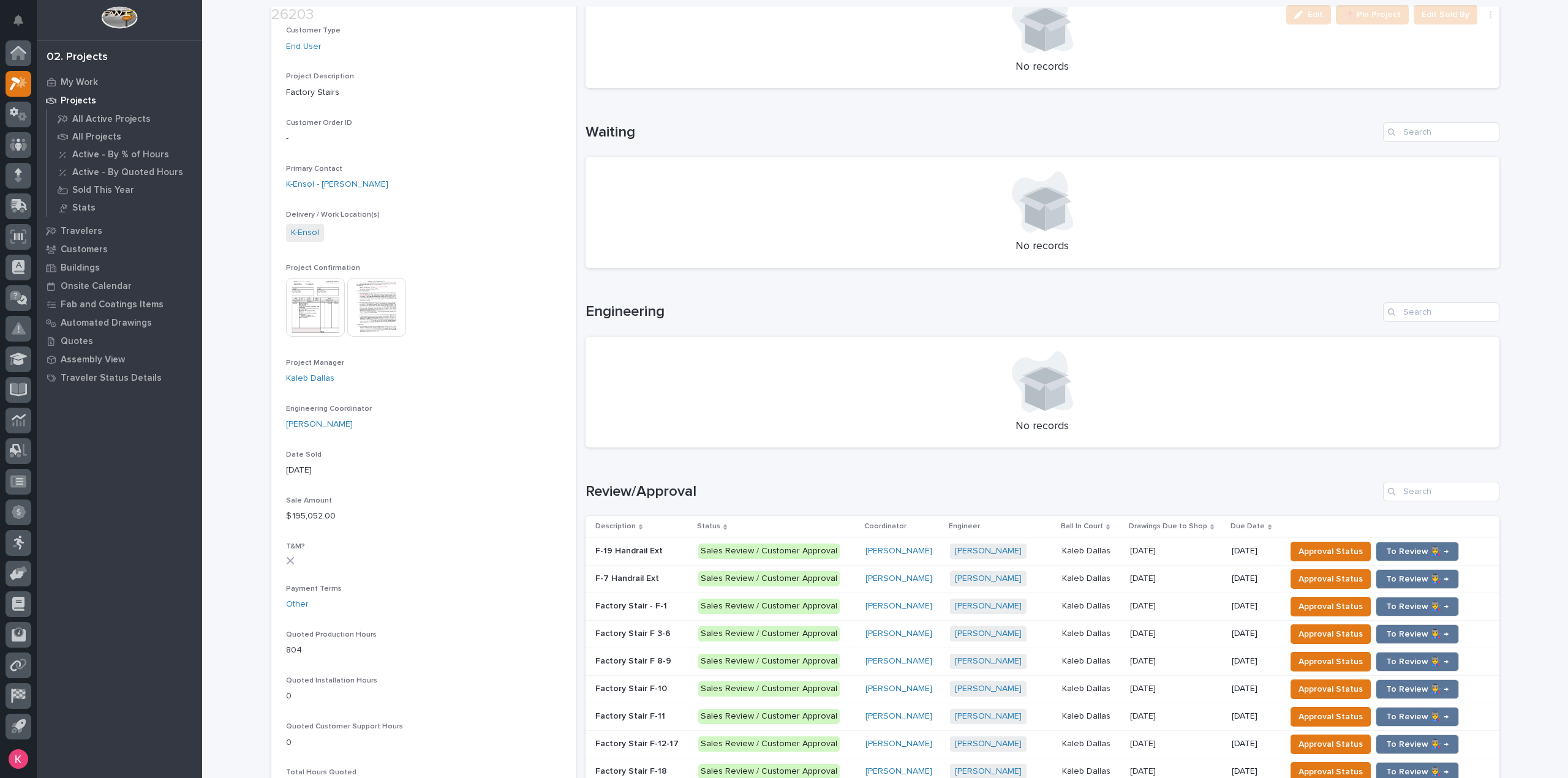
scroll to position [368, 0]
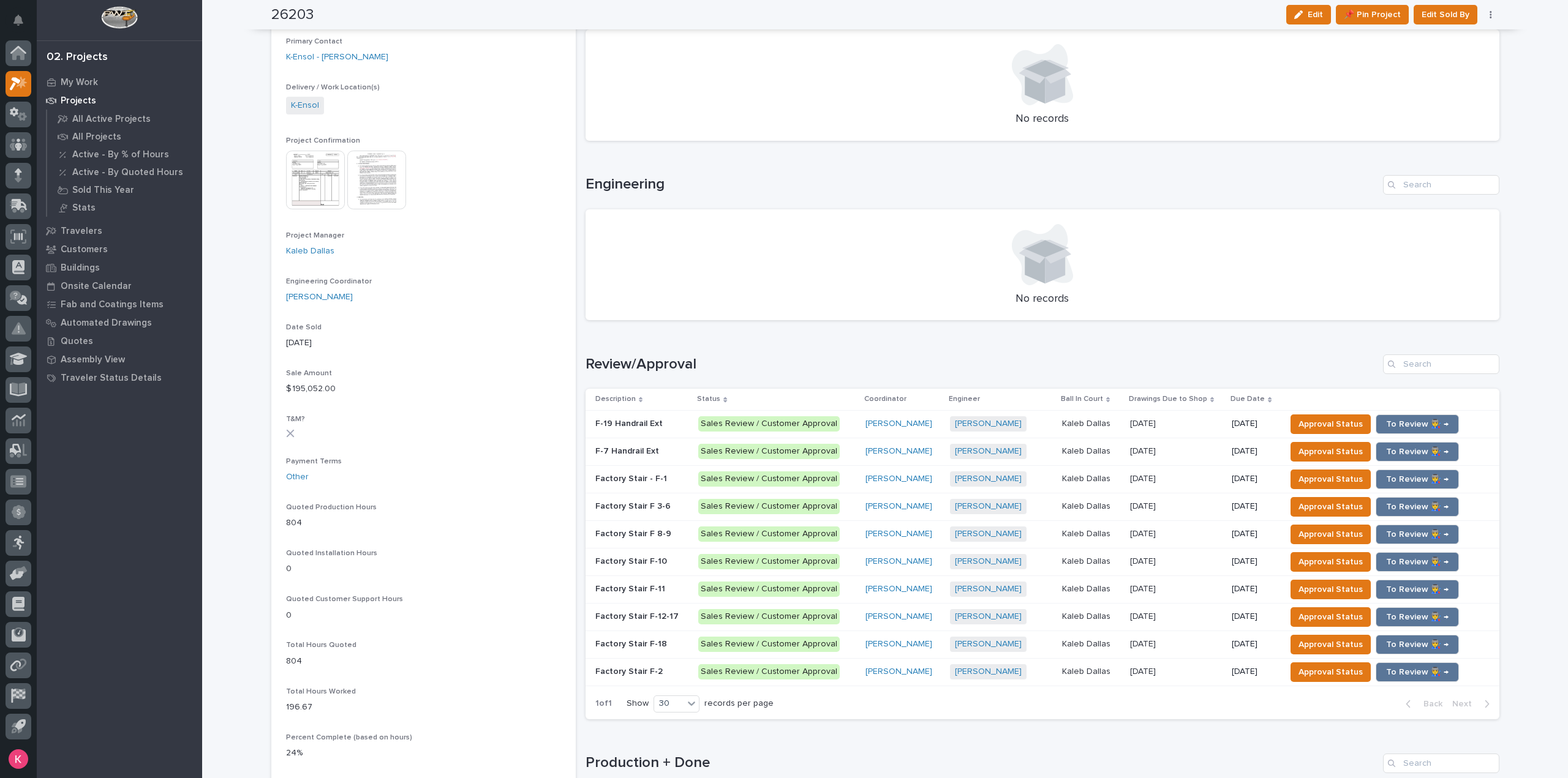
click at [1027, 425] on div "Caleb Kaufman + 0" at bounding box center [1001, 424] width 102 height 16
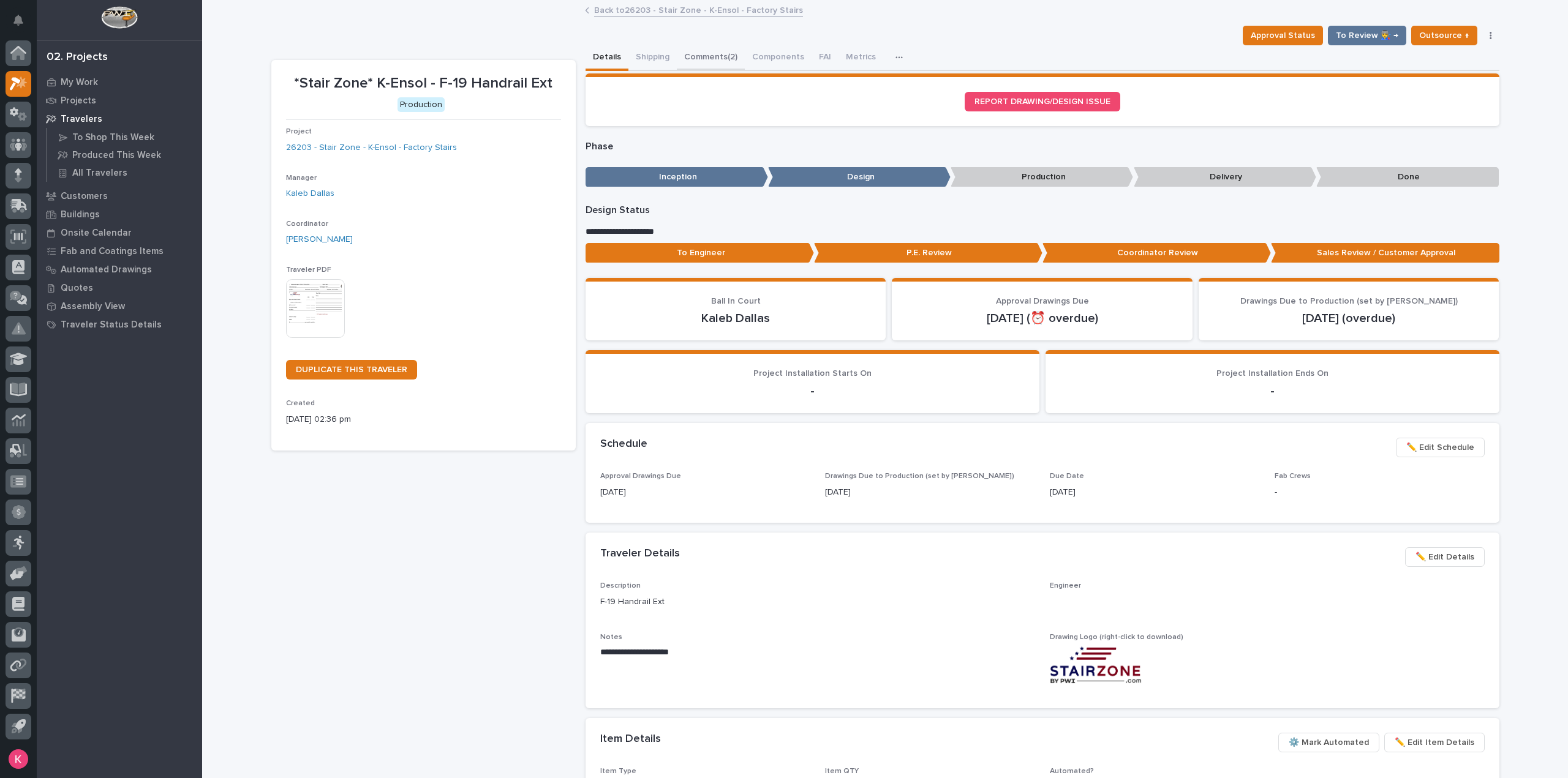
click at [699, 58] on button "Comments (2)" at bounding box center [711, 58] width 68 height 26
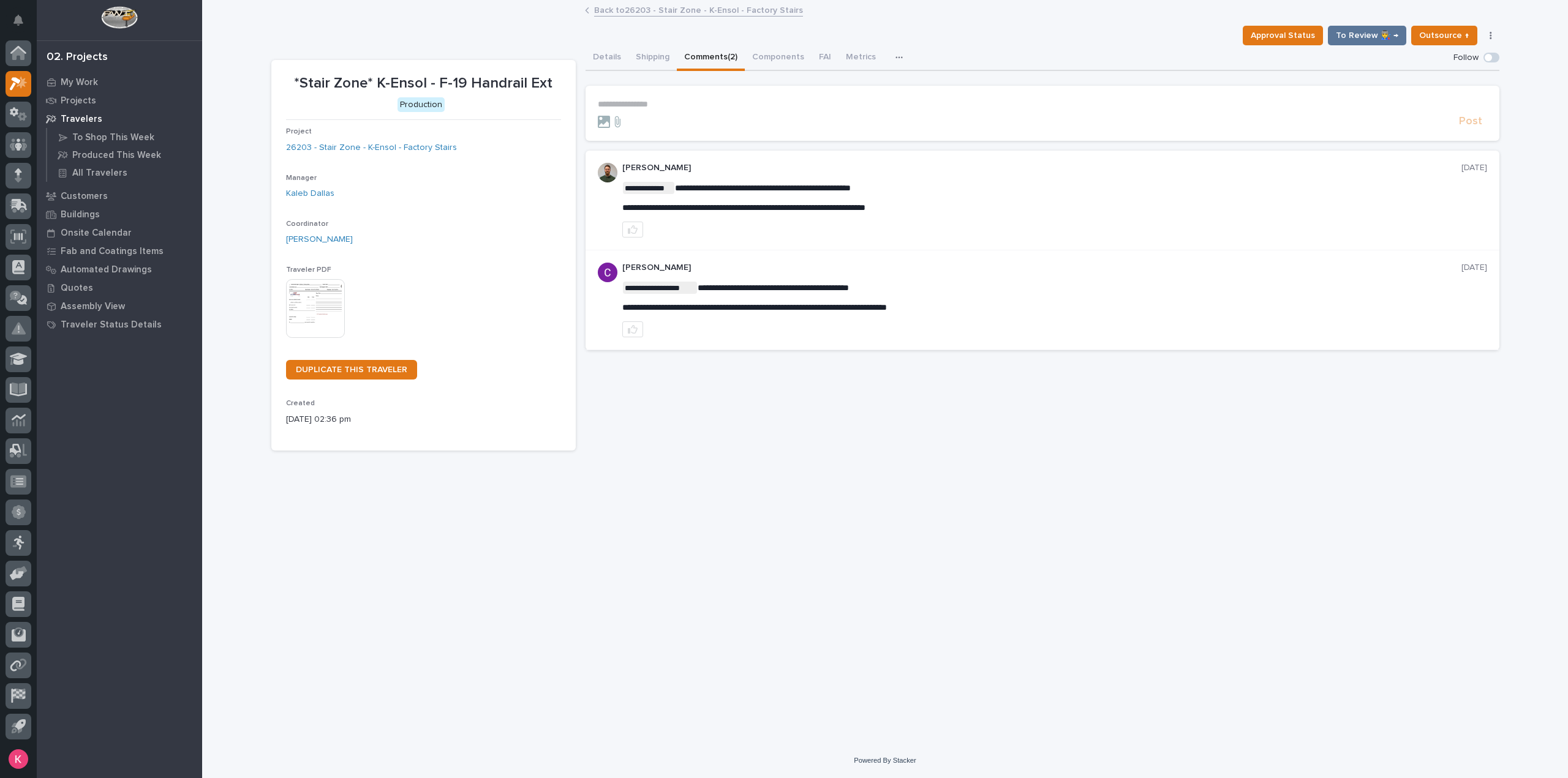
click at [756, 96] on section "**********" at bounding box center [1042, 113] width 914 height 55
click at [749, 97] on section "**********" at bounding box center [1042, 113] width 914 height 55
click at [744, 99] on p "**********" at bounding box center [1043, 104] width 889 height 10
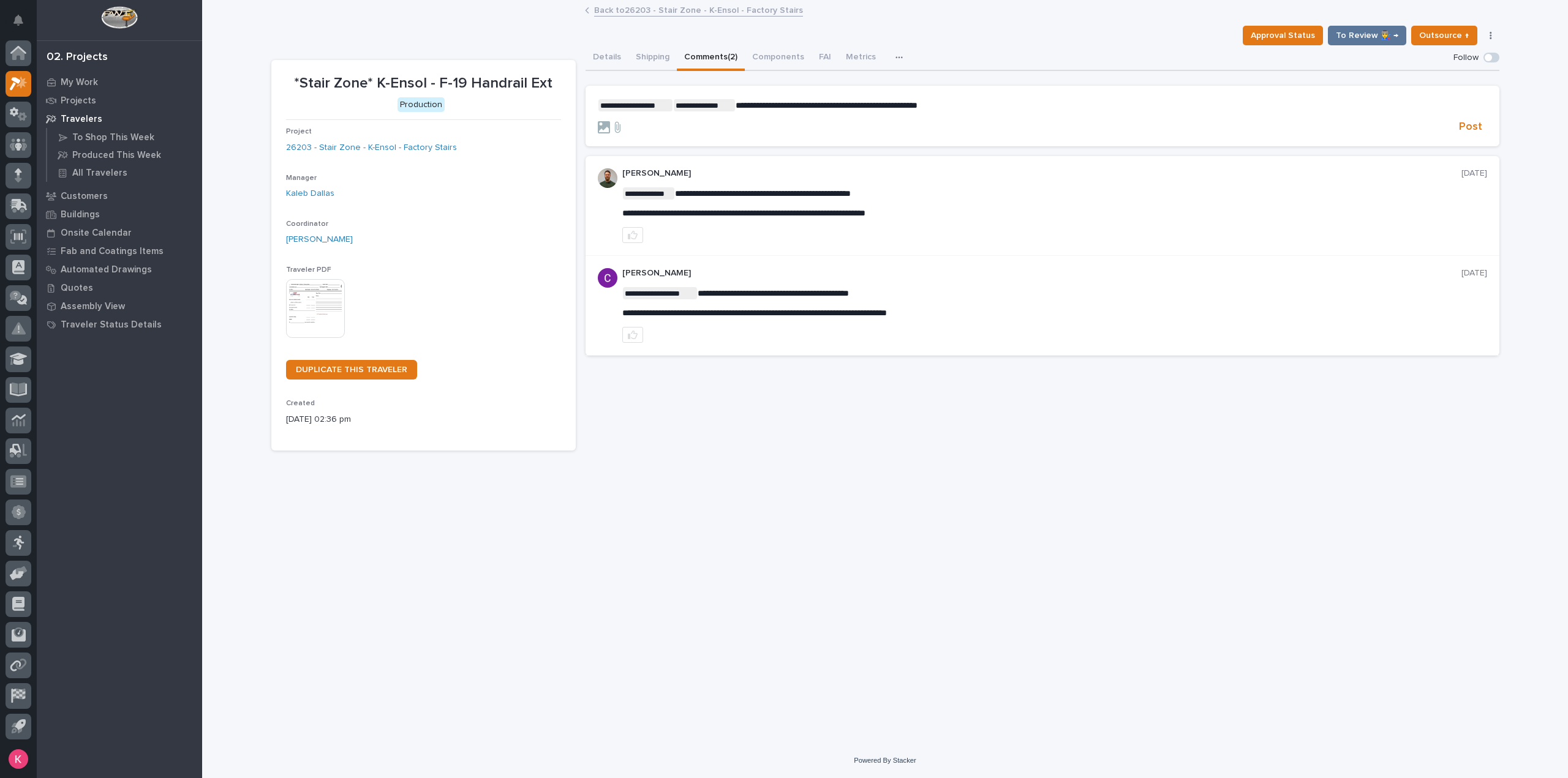
drag, startPoint x: 1005, startPoint y: 106, endPoint x: 995, endPoint y: 107, distance: 10.0
click at [1005, 106] on p "**********" at bounding box center [1043, 105] width 889 height 13
click at [882, 105] on span "**********" at bounding box center [827, 106] width 182 height 9
click at [1017, 105] on p "**********" at bounding box center [1043, 105] width 889 height 13
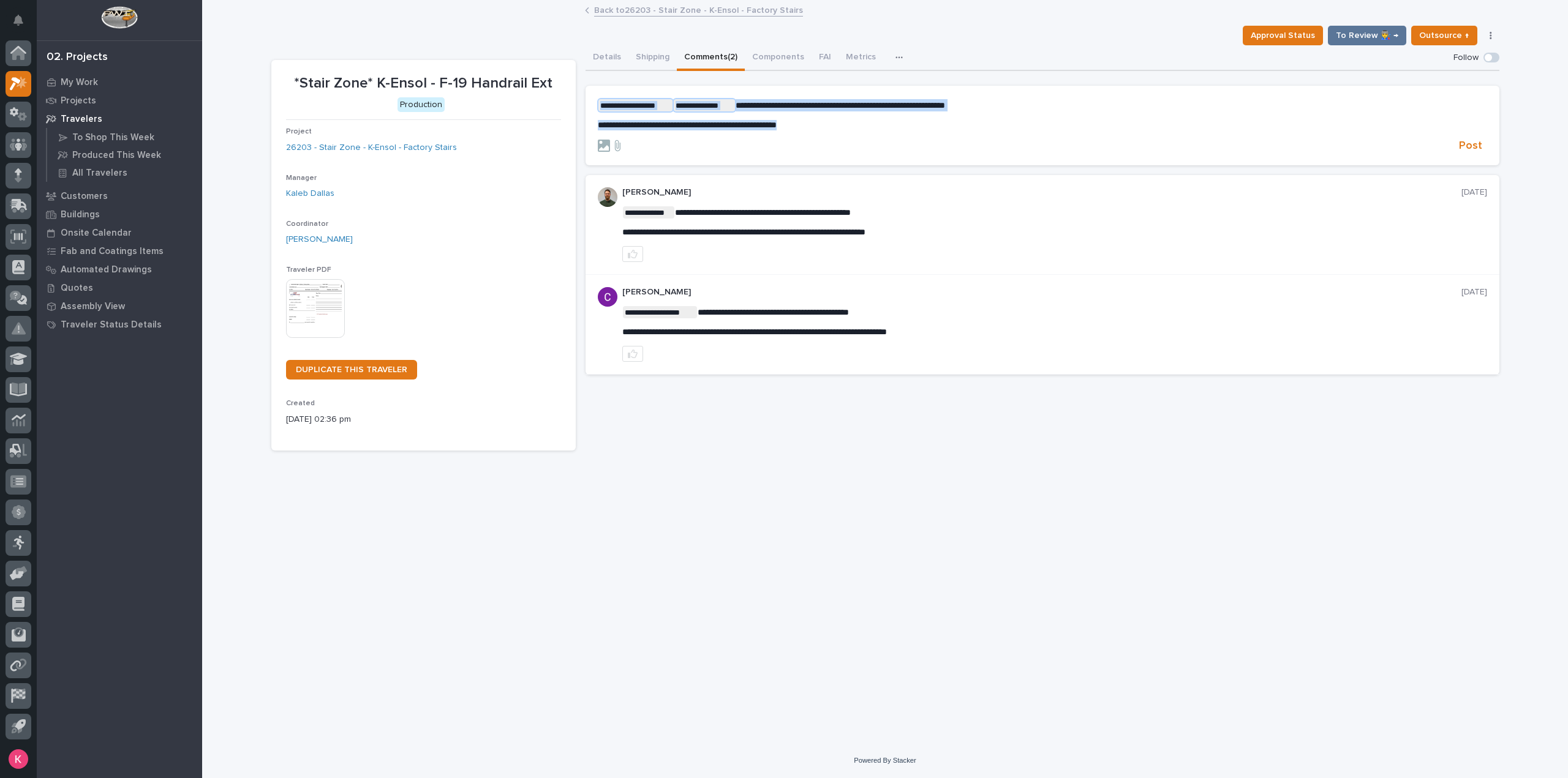
drag, startPoint x: 756, startPoint y: 111, endPoint x: 613, endPoint y: 84, distance: 145.5
click at [613, 84] on div "**********" at bounding box center [1042, 223] width 914 height 304
click at [1476, 145] on span "Post" at bounding box center [1470, 146] width 23 height 14
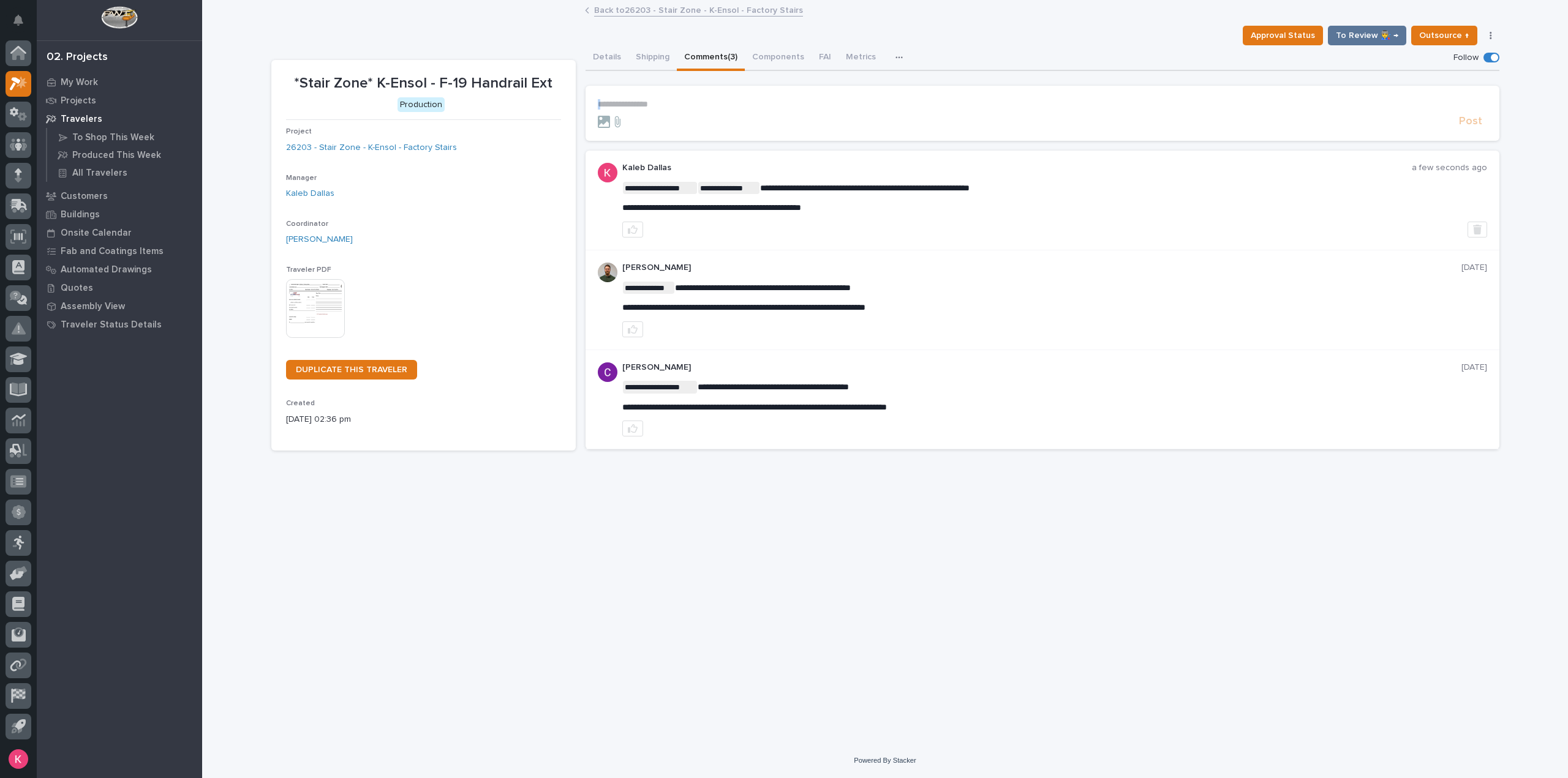
click at [693, 5] on link "Back to 26203 - Stair Zone - K-Ensol - Factory Stairs" at bounding box center [699, 9] width 209 height 14
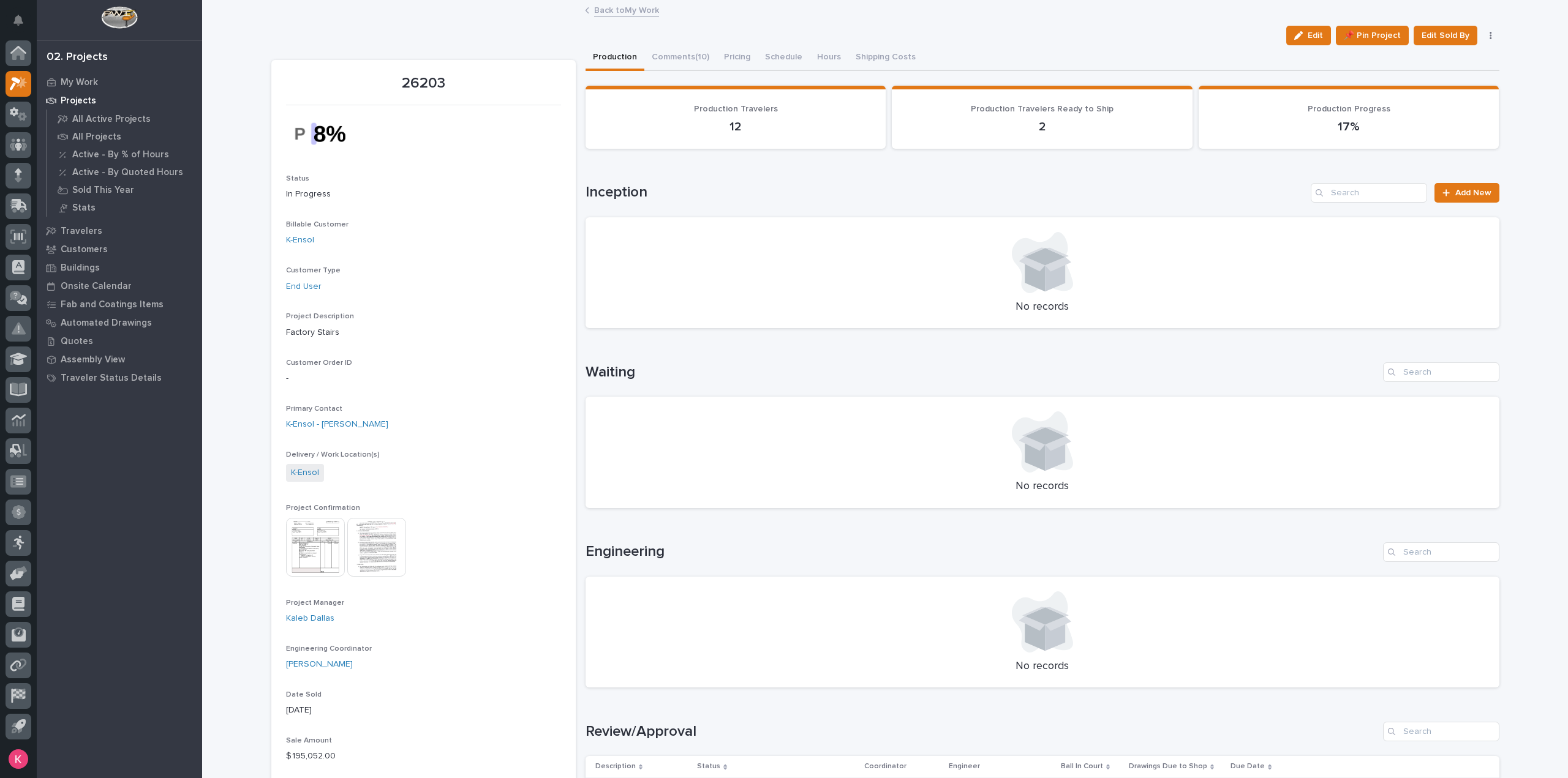
click at [639, 10] on link "Back to My Work" at bounding box center [627, 9] width 65 height 14
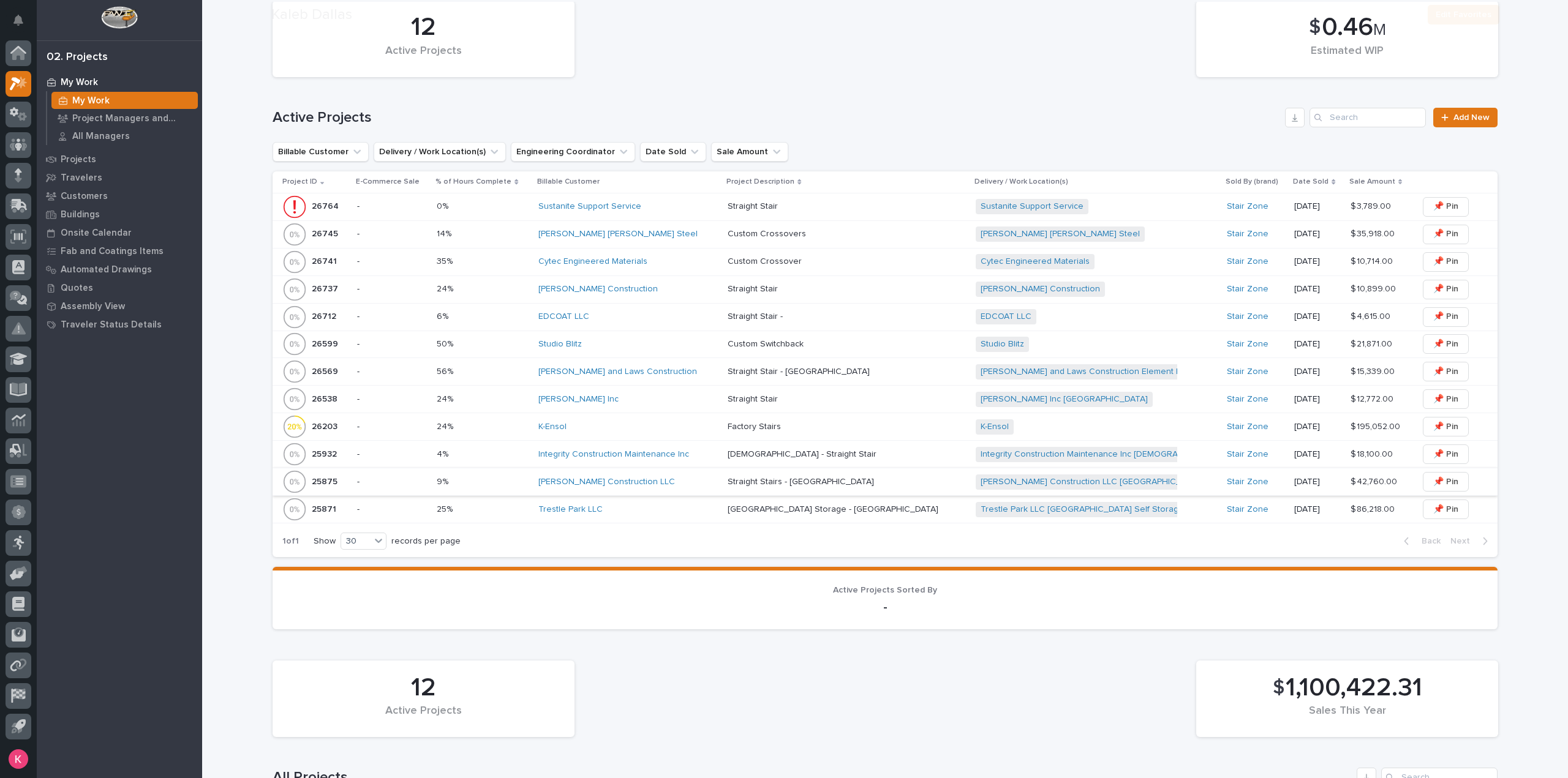
scroll to position [551, 0]
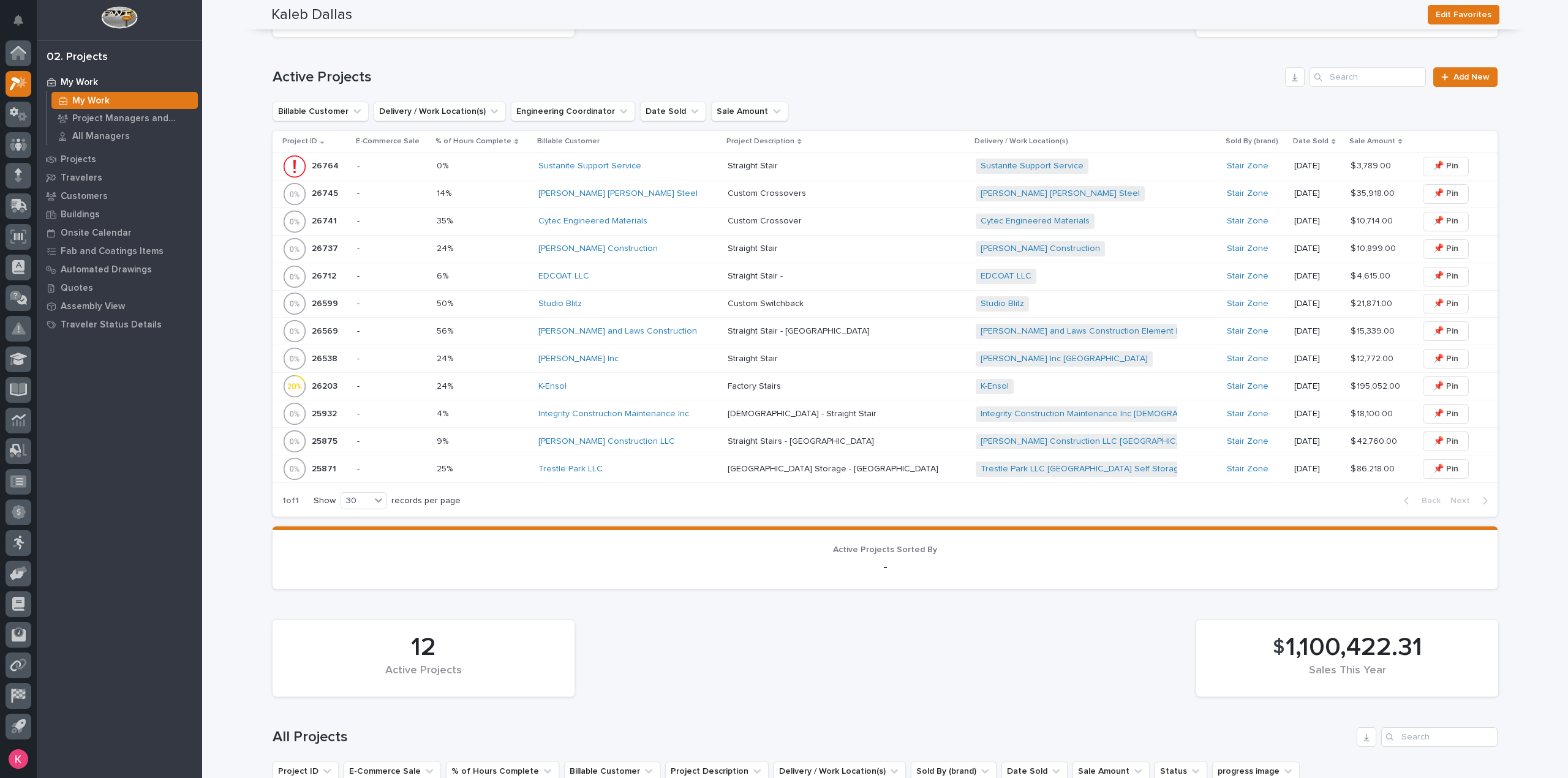
click at [682, 388] on div "K-Ensol" at bounding box center [628, 387] width 180 height 10
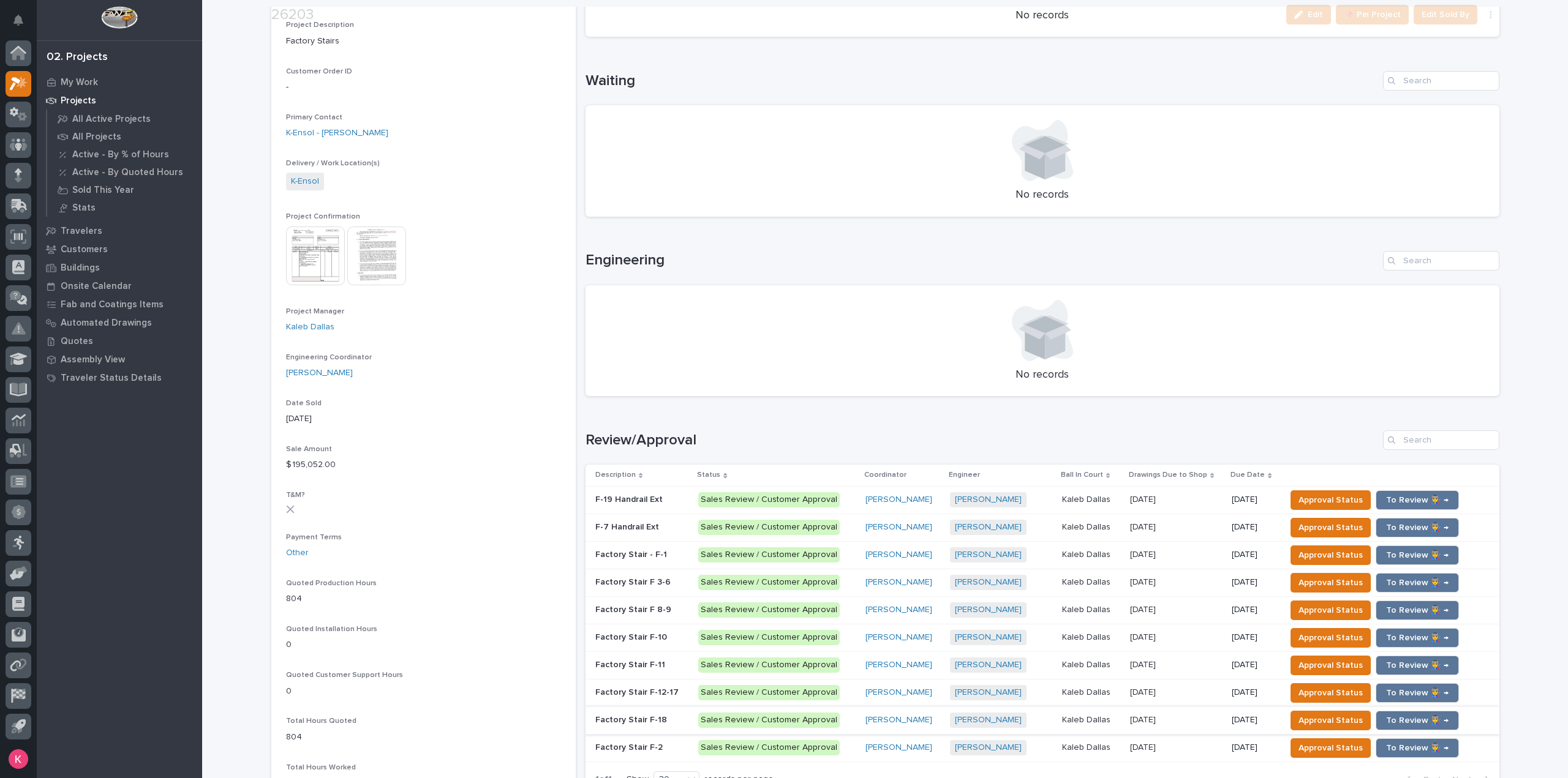
scroll to position [429, 0]
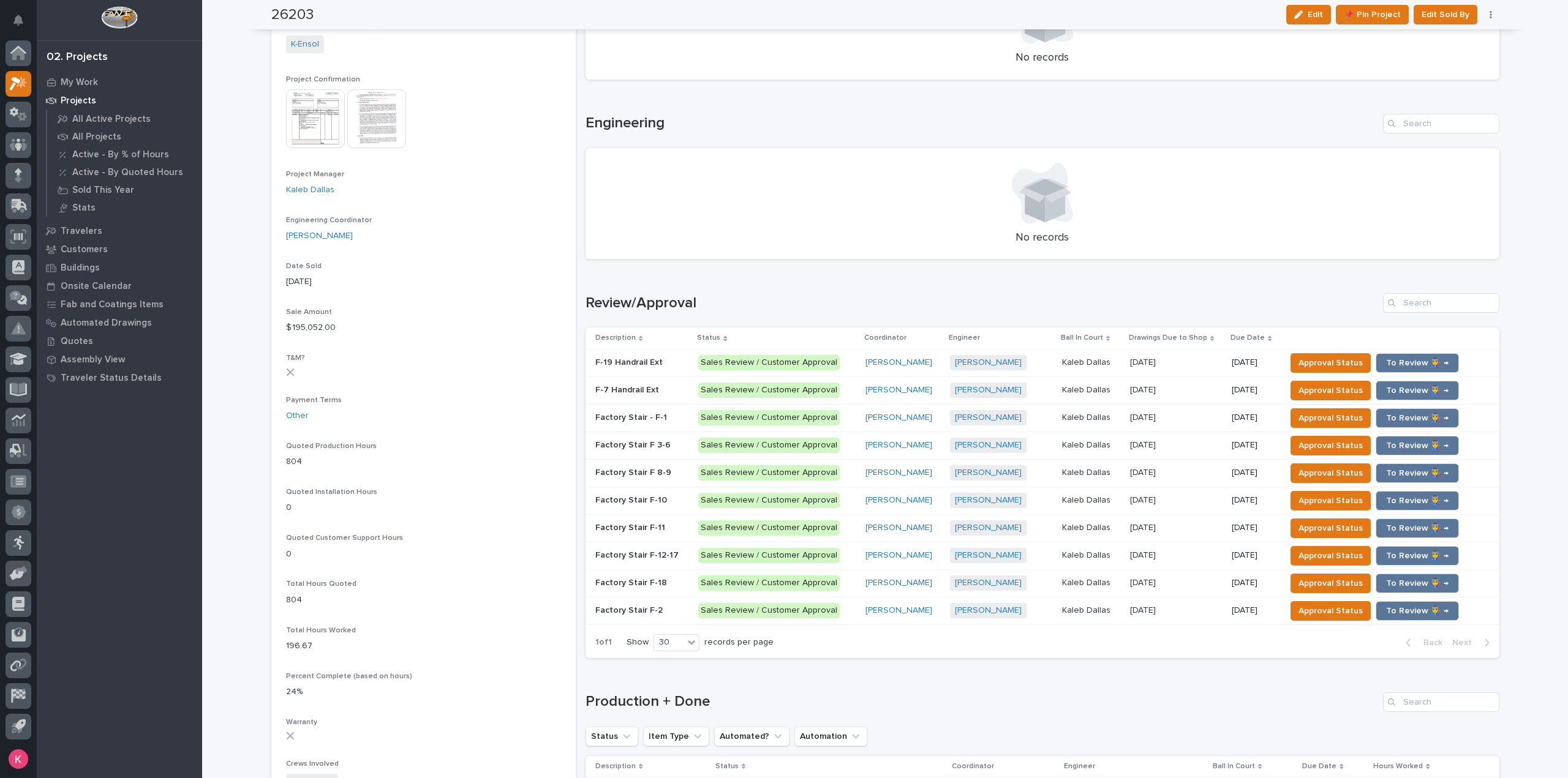
click at [838, 386] on p "Sales Review / Customer Approval" at bounding box center [777, 390] width 158 height 16
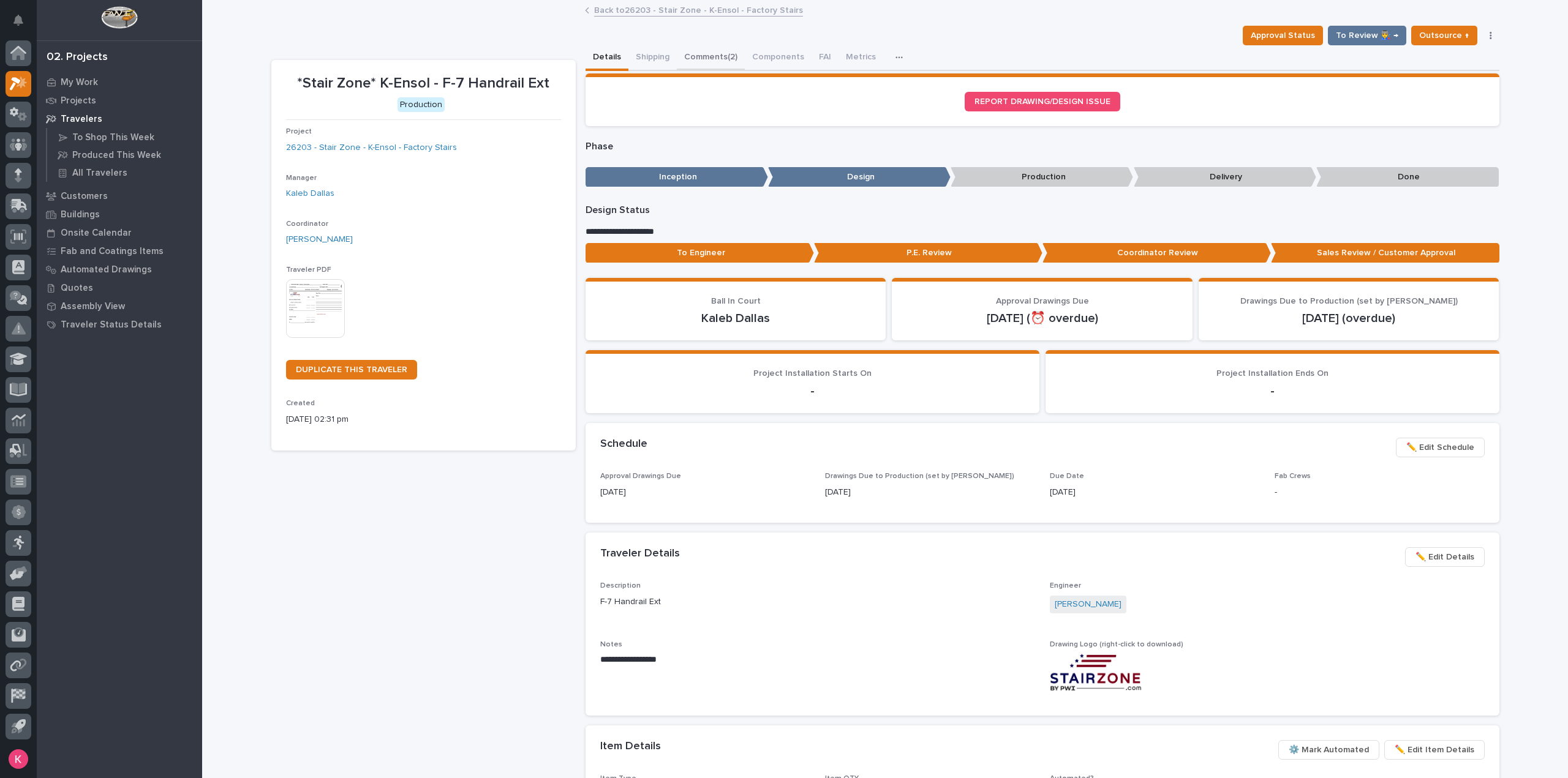
click at [701, 62] on button "Comments (2)" at bounding box center [711, 58] width 68 height 26
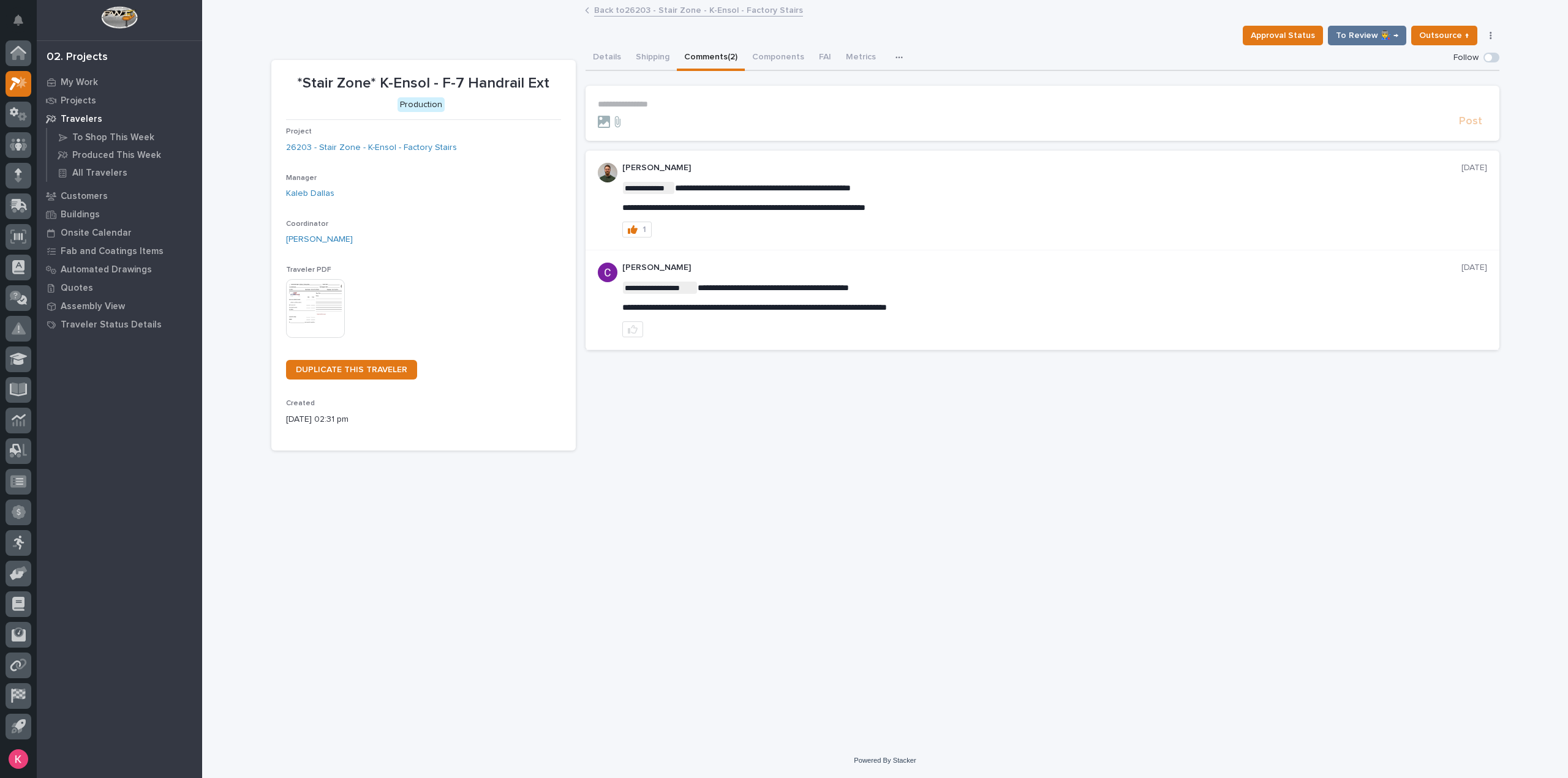
click at [692, 126] on div at bounding box center [1026, 121] width 856 height 13
click at [697, 111] on form "**********" at bounding box center [1043, 114] width 889 height 30
click at [699, 107] on p "**********" at bounding box center [1043, 104] width 889 height 10
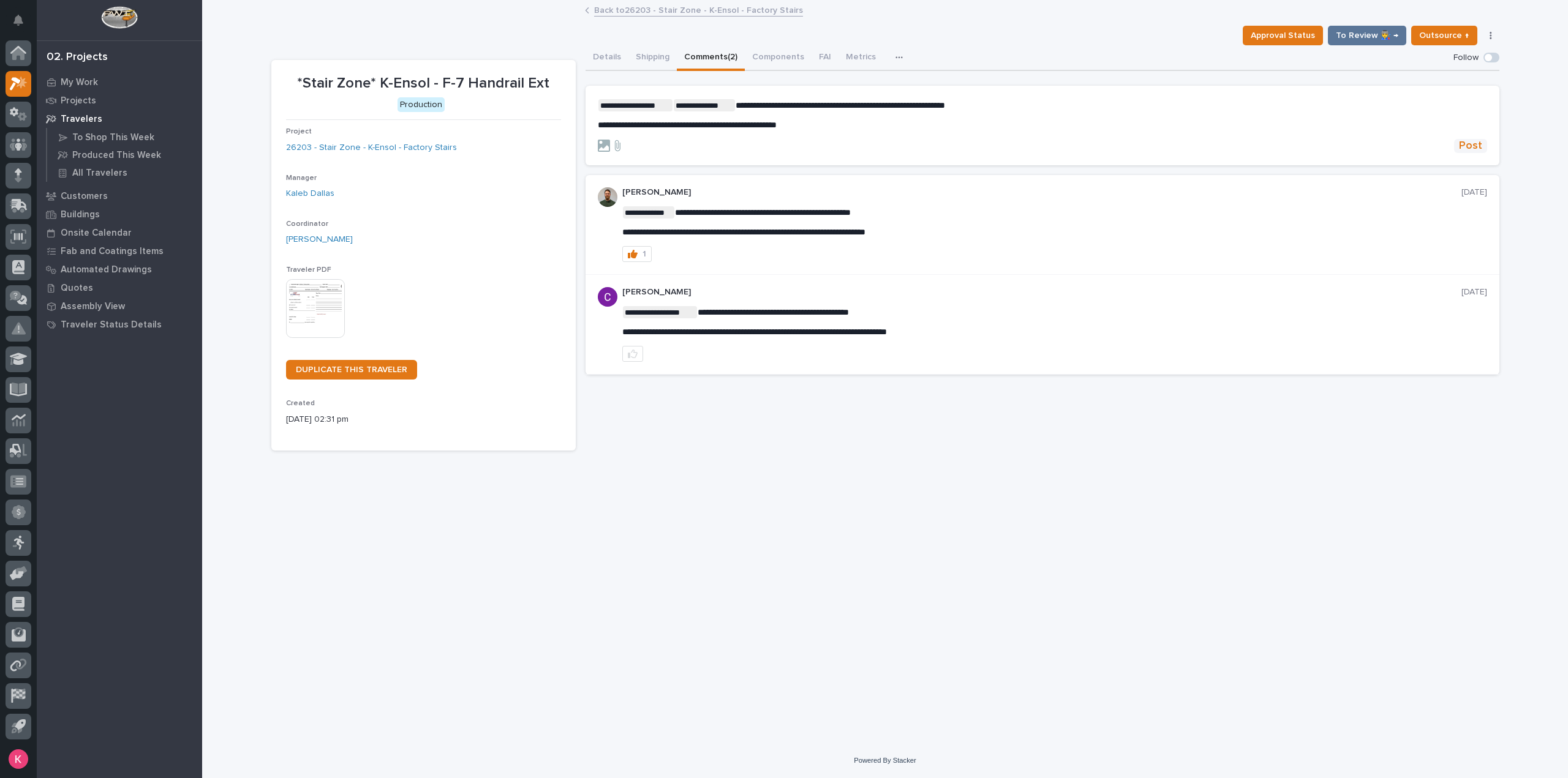
click at [1476, 143] on span "Post" at bounding box center [1470, 146] width 23 height 14
